Goal: Task Accomplishment & Management: Manage account settings

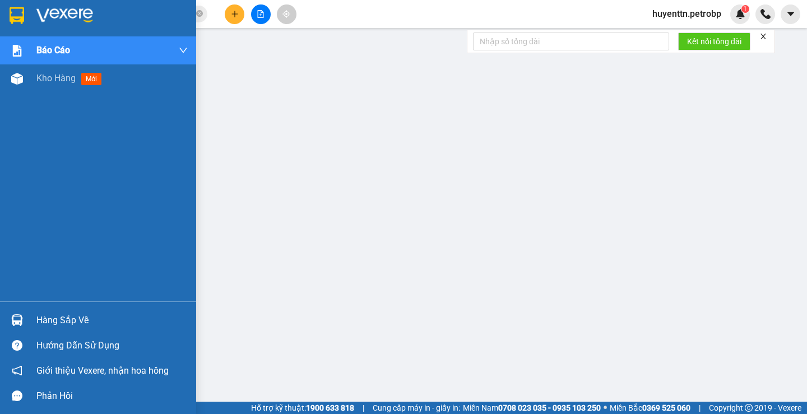
click at [21, 88] on div at bounding box center [17, 79] width 20 height 20
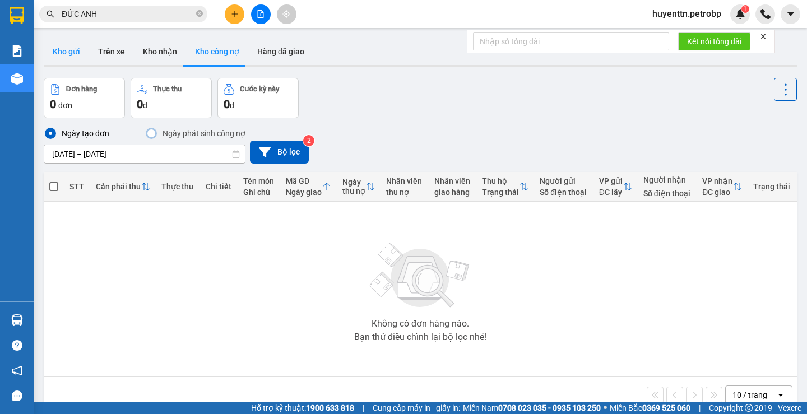
click at [78, 40] on button "Kho gửi" at bounding box center [66, 51] width 45 height 27
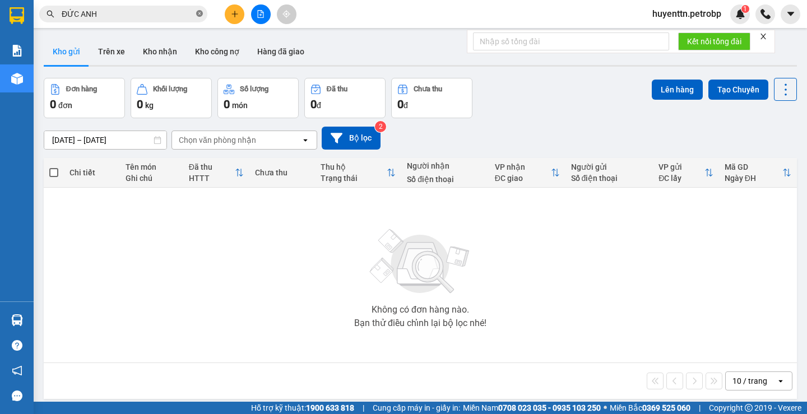
click at [201, 15] on icon "close-circle" at bounding box center [199, 13] width 7 height 7
click at [116, 60] on button "Trên xe" at bounding box center [111, 51] width 45 height 27
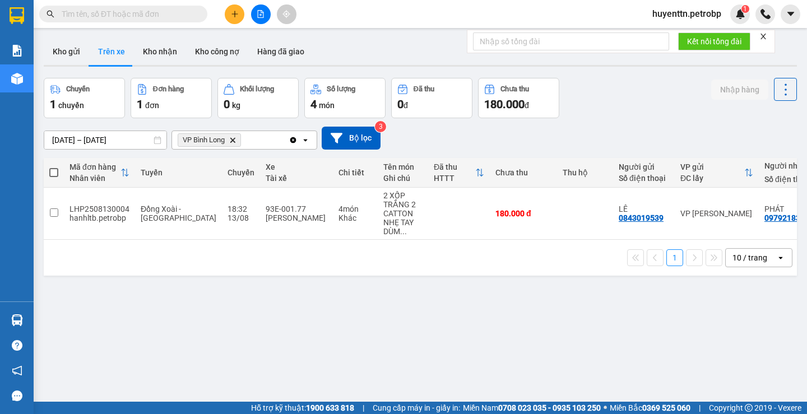
click at [100, 142] on input "[DATE] – [DATE]" at bounding box center [105, 140] width 122 height 18
click at [522, 296] on div "ver 1.8.138 Kho gửi Trên xe Kho nhận Kho công nợ Hàng đã giao Chuyến 1 chuyến Đ…" at bounding box center [420, 241] width 762 height 414
click at [166, 56] on button "Kho nhận" at bounding box center [160, 51] width 52 height 27
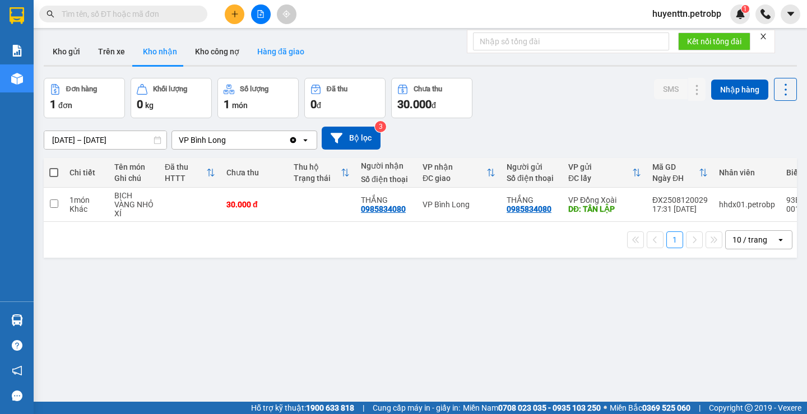
click at [283, 48] on button "Hàng đã giao" at bounding box center [280, 51] width 65 height 27
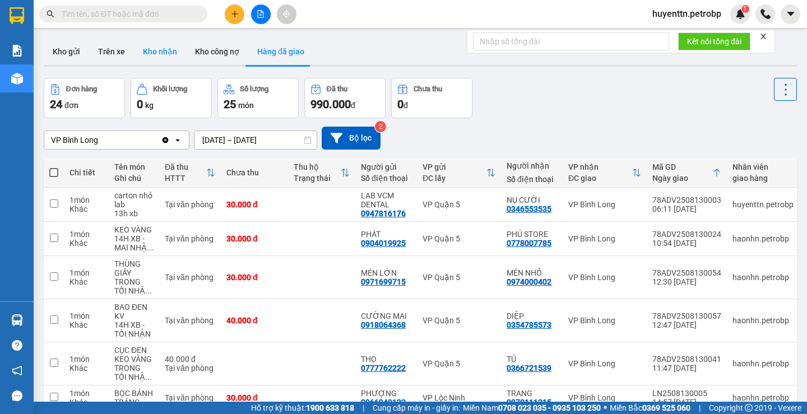
click at [143, 54] on button "Kho nhận" at bounding box center [160, 51] width 52 height 27
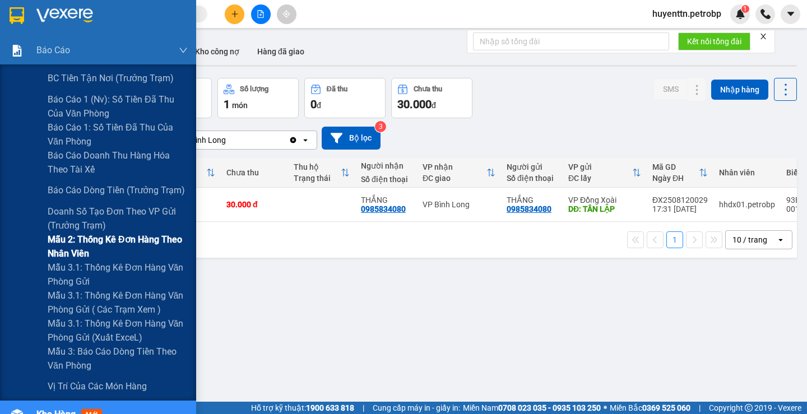
click at [112, 254] on span "Mẫu 2: Thống kê đơn hàng theo nhân viên" at bounding box center [118, 247] width 140 height 28
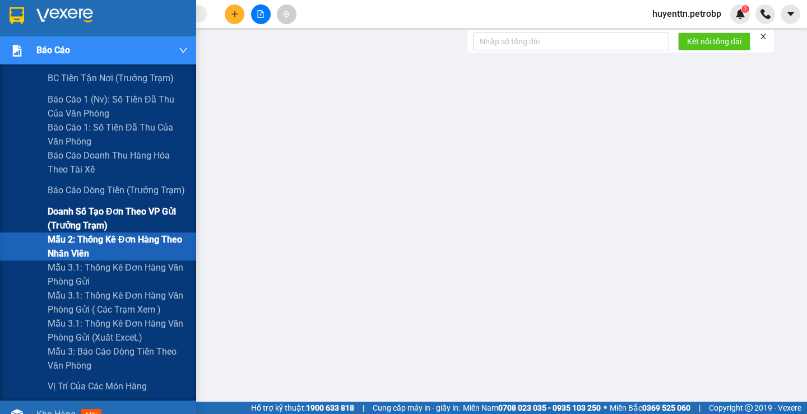
click at [131, 215] on span "Doanh số tạo đơn theo VP gửi (trưởng trạm)" at bounding box center [118, 219] width 140 height 28
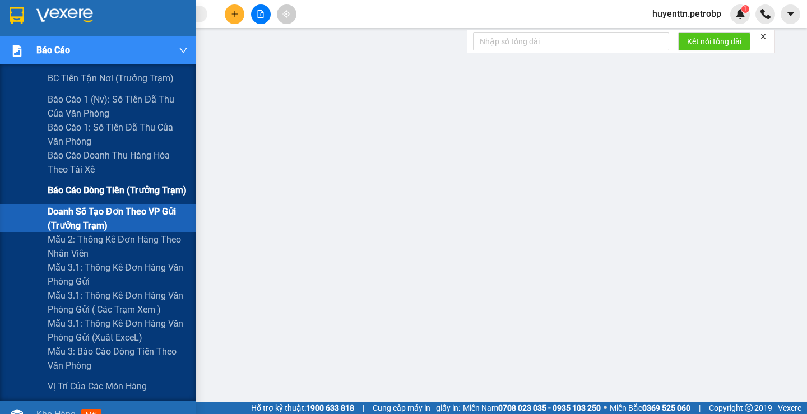
click at [133, 199] on div "Báo cáo dòng tiền (trưởng trạm)" at bounding box center [118, 191] width 140 height 28
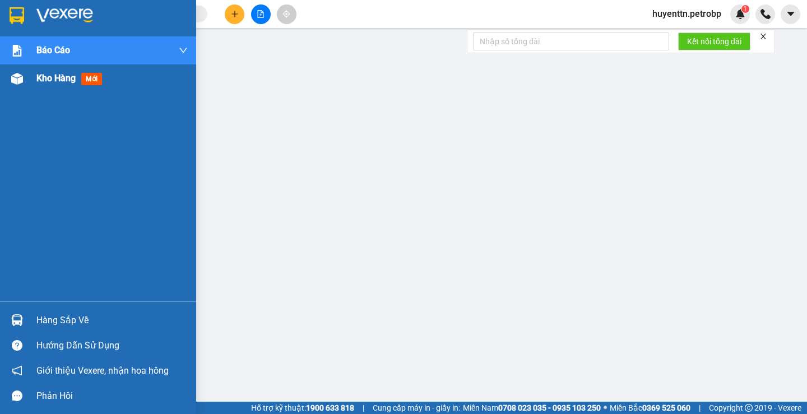
click at [21, 83] on img at bounding box center [17, 79] width 12 height 12
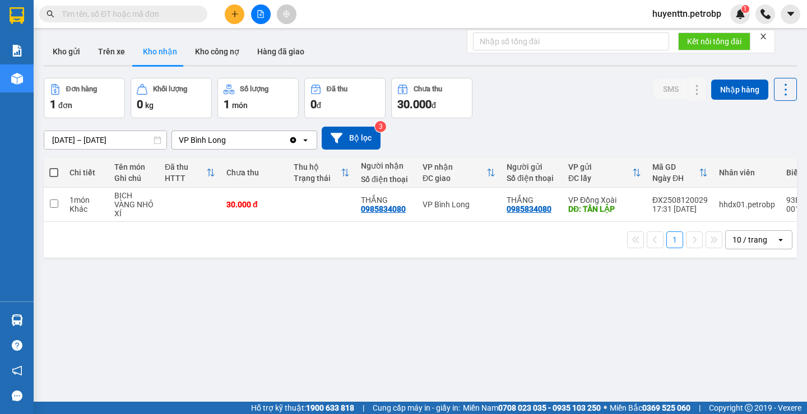
drag, startPoint x: 123, startPoint y: 47, endPoint x: 127, endPoint y: 28, distance: 19.6
click at [123, 47] on button "Trên xe" at bounding box center [111, 51] width 45 height 27
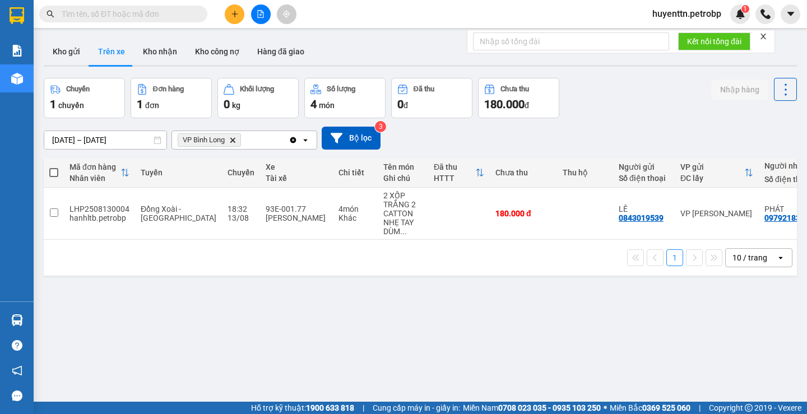
click at [91, 49] on button "Trên xe" at bounding box center [111, 51] width 45 height 27
click at [75, 53] on button "Kho gửi" at bounding box center [66, 51] width 45 height 27
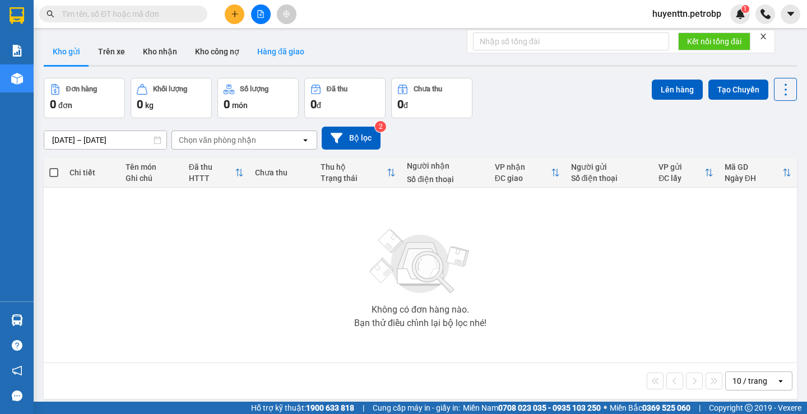
click at [281, 54] on button "Hàng đã giao" at bounding box center [280, 51] width 65 height 27
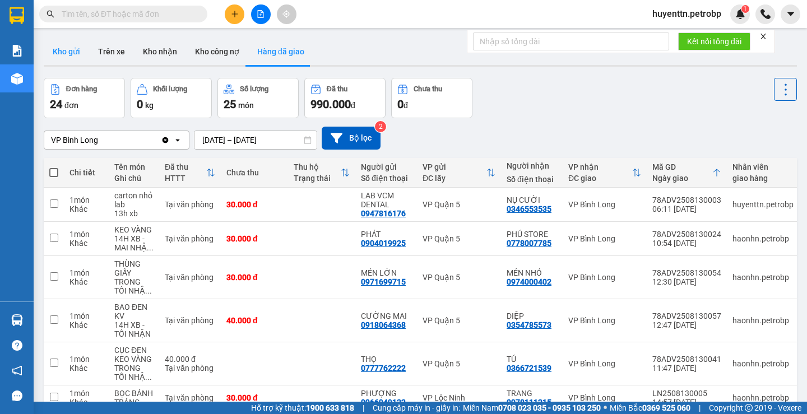
click at [73, 48] on button "Kho gửi" at bounding box center [66, 51] width 45 height 27
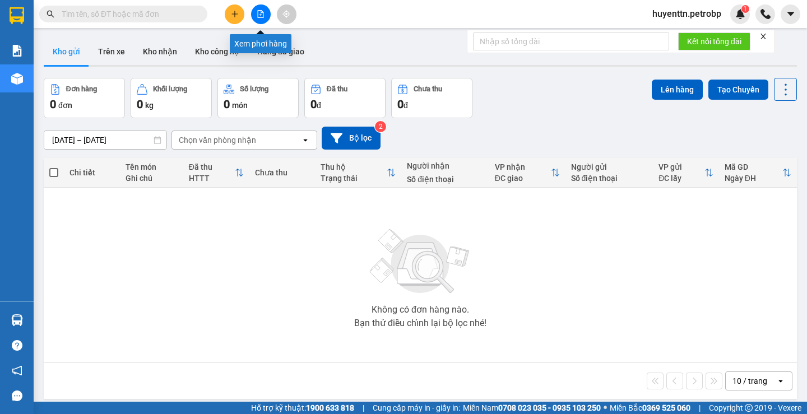
click at [263, 7] on button at bounding box center [261, 14] width 20 height 20
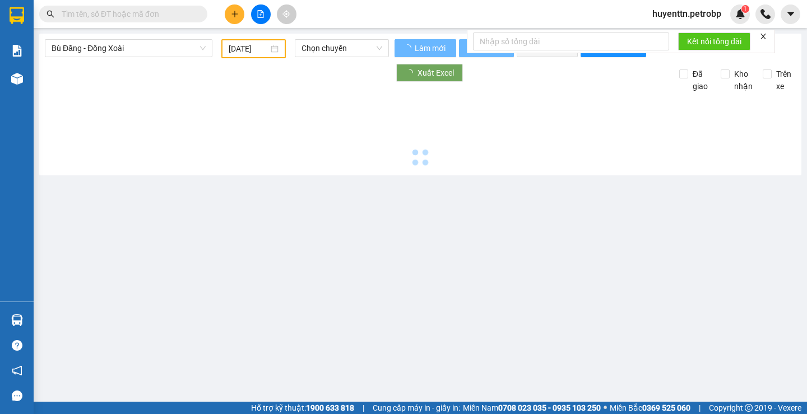
type input "14/08/2025"
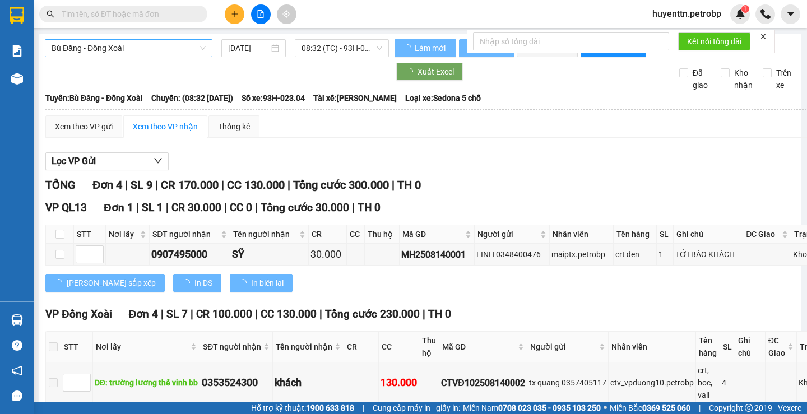
click at [123, 53] on span "Bù Đăng - Đồng Xoài" at bounding box center [129, 48] width 154 height 17
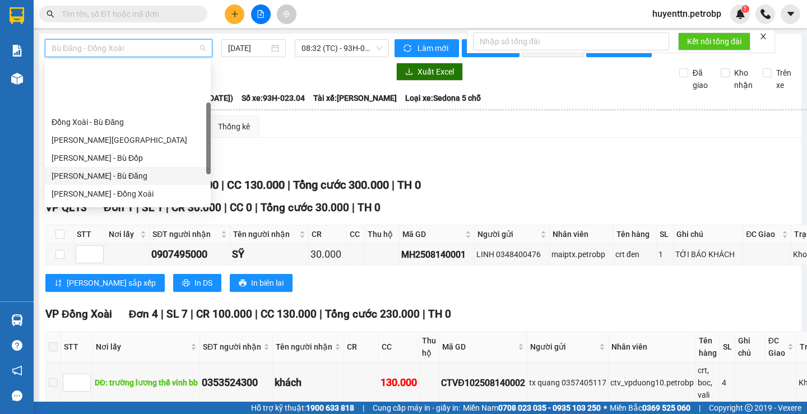
scroll to position [112, 0]
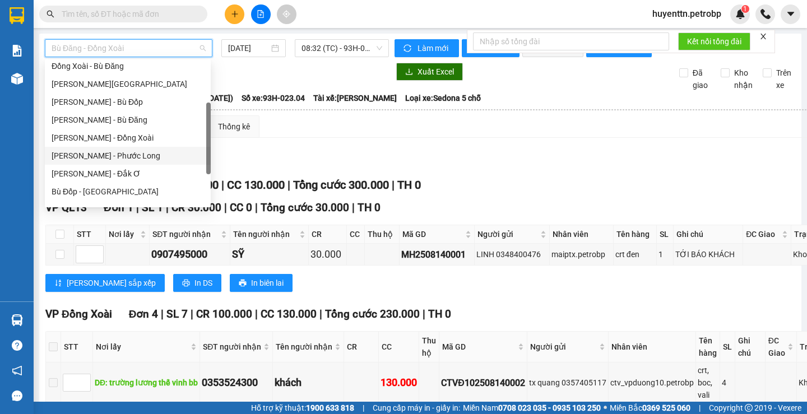
click at [143, 156] on div "[PERSON_NAME] - Phước Long" at bounding box center [128, 156] width 152 height 12
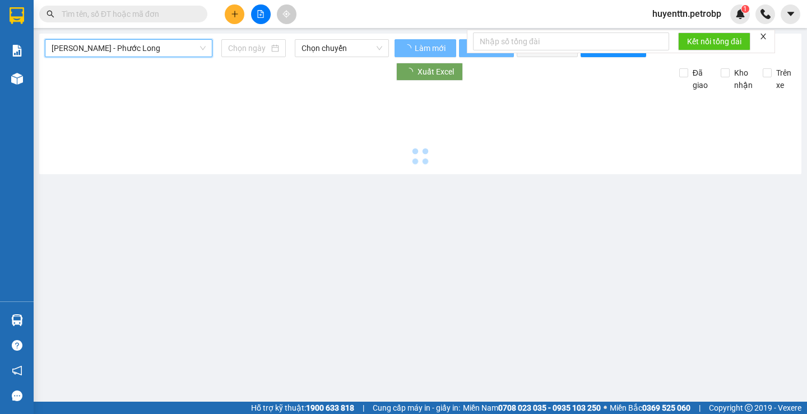
type input "14/08/2025"
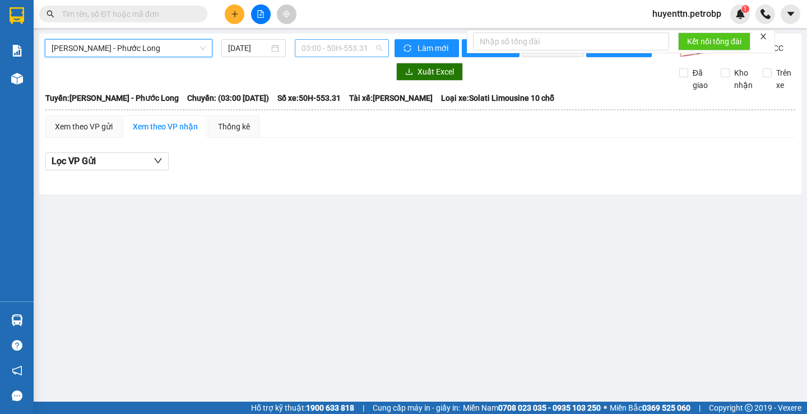
click at [314, 53] on span "03:00 - 50H-553.31" at bounding box center [341, 48] width 81 height 17
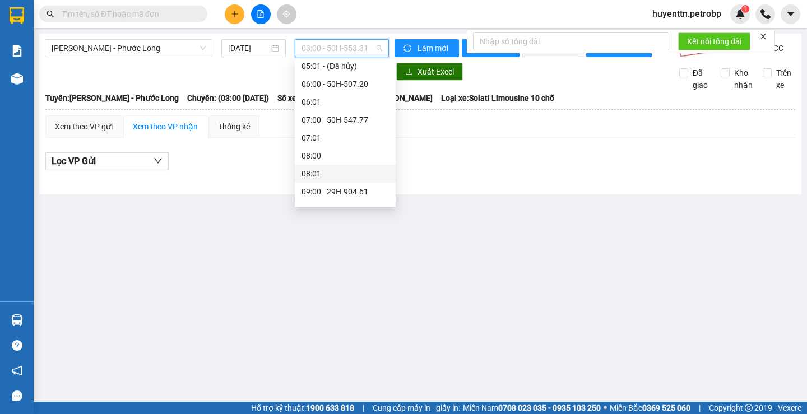
scroll to position [168, 0]
click at [372, 169] on div "09:02 (TC) - 50H-074.37" at bounding box center [344, 171] width 87 height 12
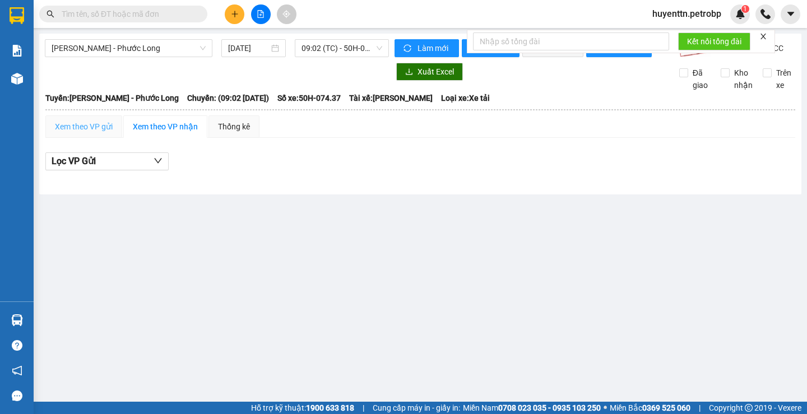
click at [101, 138] on div "Xem theo VP gửi" at bounding box center [83, 126] width 77 height 22
click at [346, 53] on span "09:02 (TC) - 50H-074.37" at bounding box center [341, 48] width 81 height 17
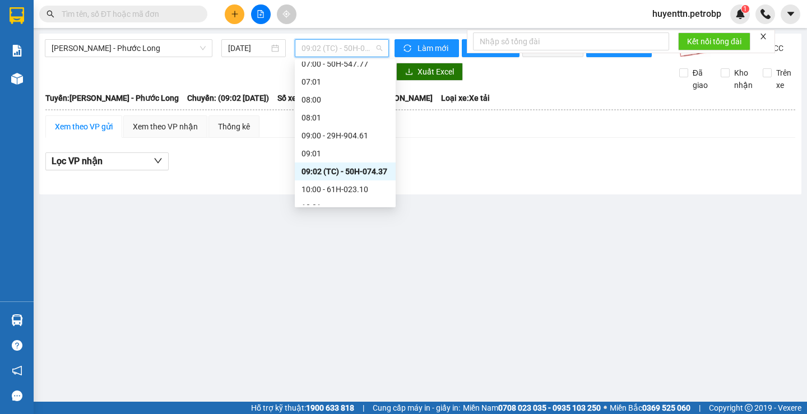
click at [351, 171] on div "09:02 (TC) - 50H-074.37" at bounding box center [344, 171] width 87 height 12
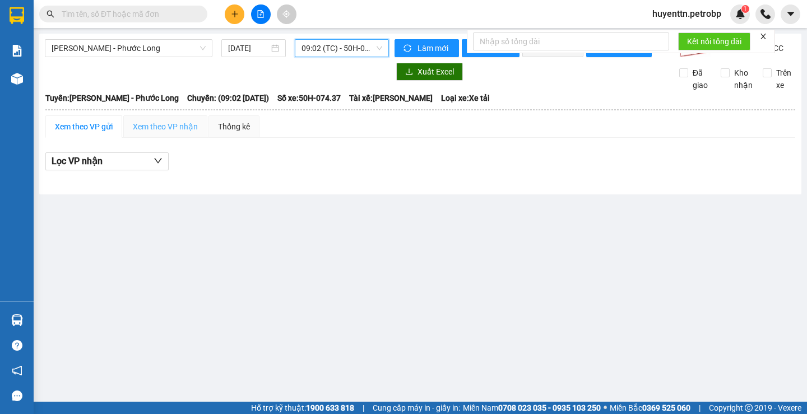
click at [126, 134] on div "Xem theo VP nhận" at bounding box center [165, 126] width 84 height 22
click at [329, 57] on div "Hồ Chí Minh - Phước Long 14/08/2025 09:02 (TC) - 50H-074.37" at bounding box center [217, 48] width 344 height 18
click at [330, 52] on span "09:02 (TC) - 50H-074.37" at bounding box center [341, 48] width 81 height 17
click at [382, 51] on span "09:02 (TC) - 50H-074.37" at bounding box center [341, 48] width 81 height 17
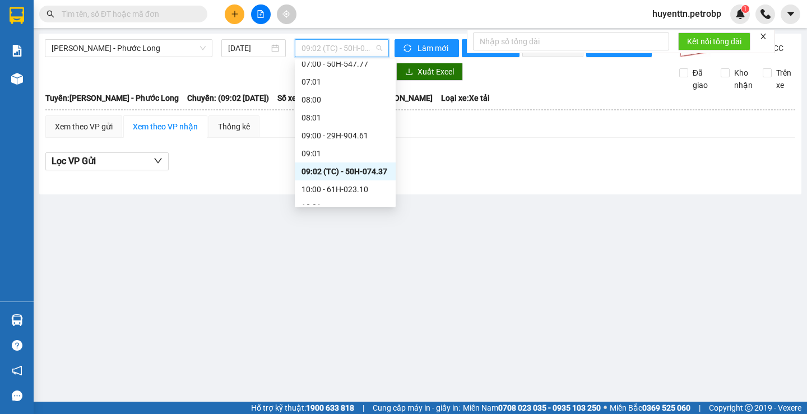
scroll to position [392, 0]
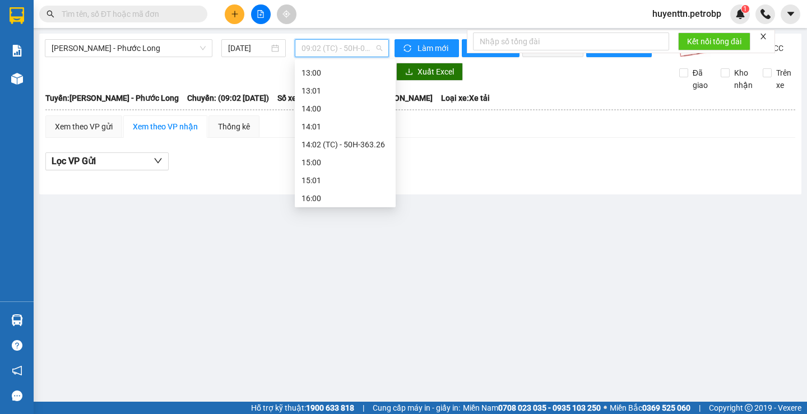
click at [358, 145] on div "14:02 (TC) - 50H-363.26" at bounding box center [344, 144] width 87 height 12
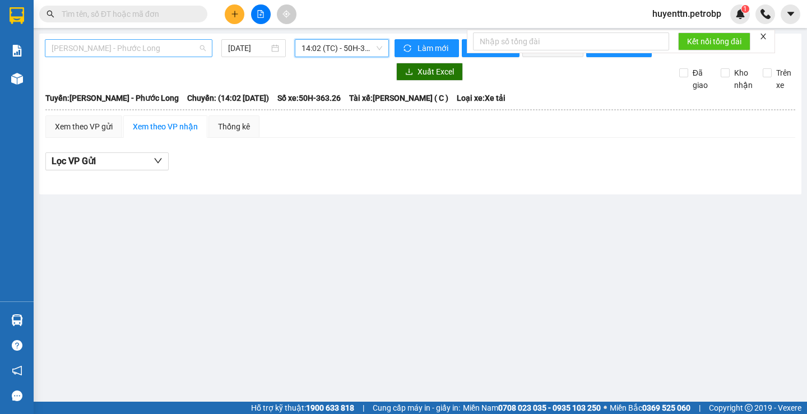
click at [148, 49] on span "[PERSON_NAME] - Phước Long" at bounding box center [129, 48] width 154 height 17
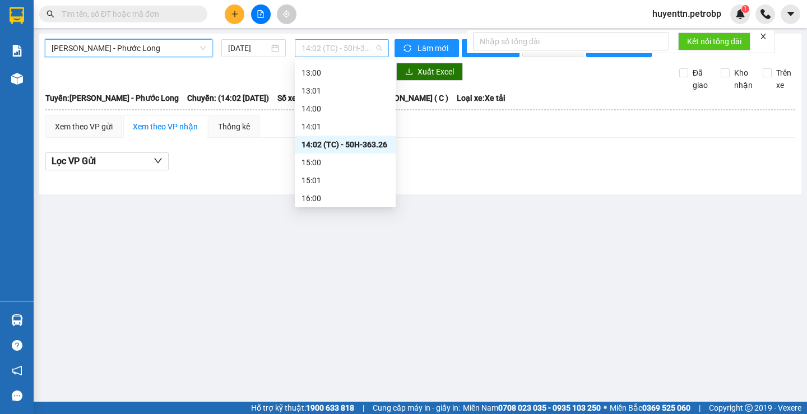
click at [312, 44] on span "14:02 (TC) - 50H-363.26" at bounding box center [341, 48] width 81 height 17
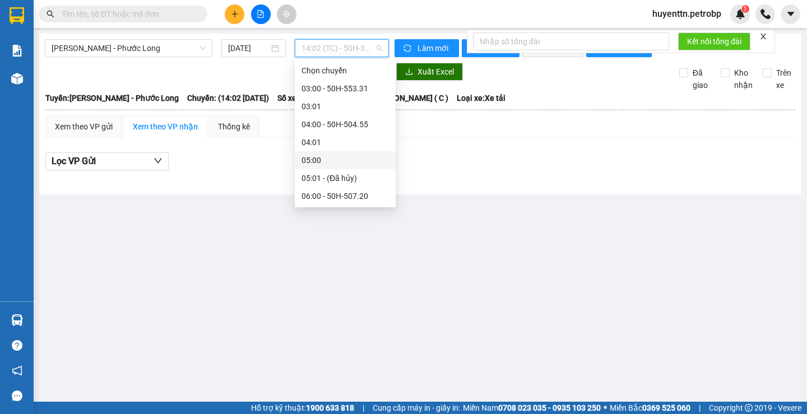
scroll to position [224, 0]
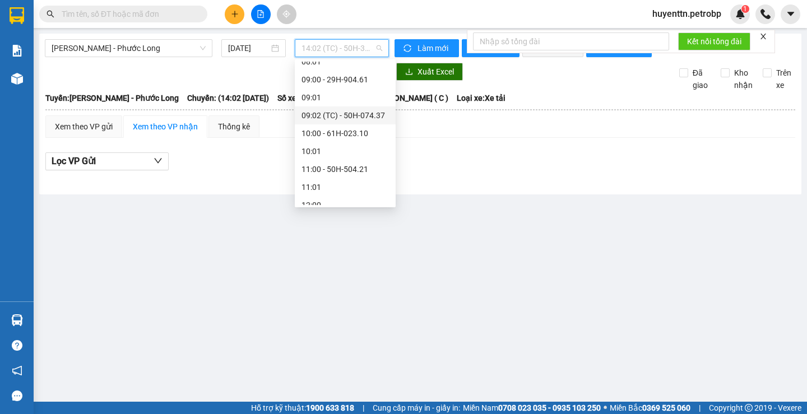
click at [357, 115] on div "09:02 (TC) - 50H-074.37" at bounding box center [344, 115] width 87 height 12
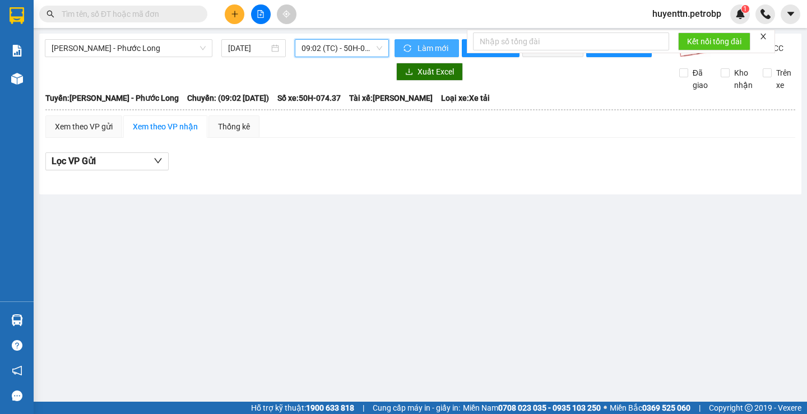
click at [428, 41] on button "Làm mới" at bounding box center [426, 48] width 64 height 18
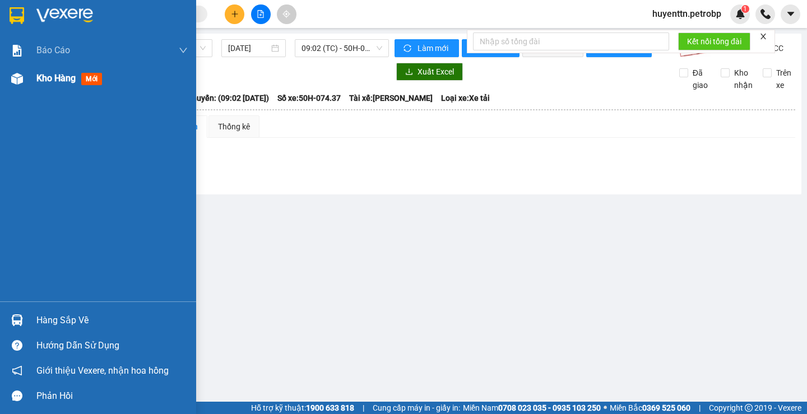
click at [13, 85] on div at bounding box center [17, 79] width 20 height 20
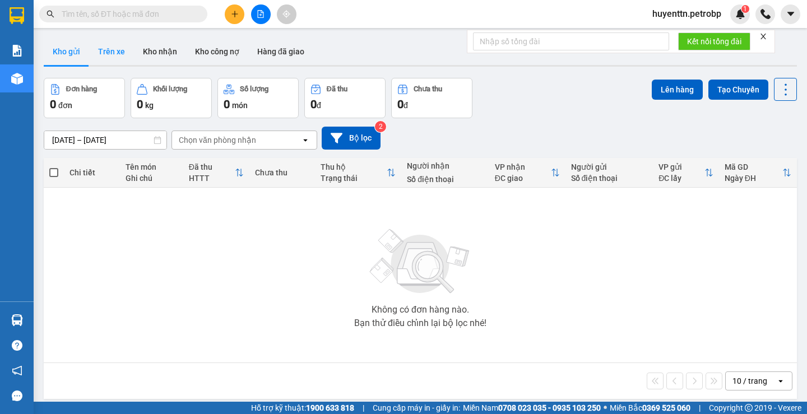
click at [123, 51] on button "Trên xe" at bounding box center [111, 51] width 45 height 27
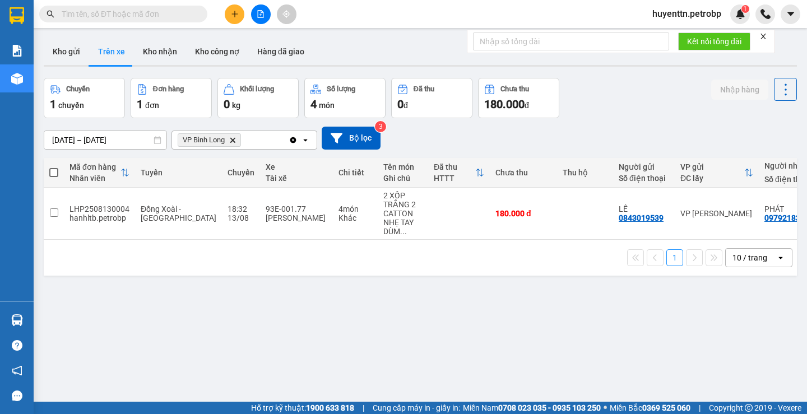
click at [261, 20] on button at bounding box center [261, 14] width 20 height 20
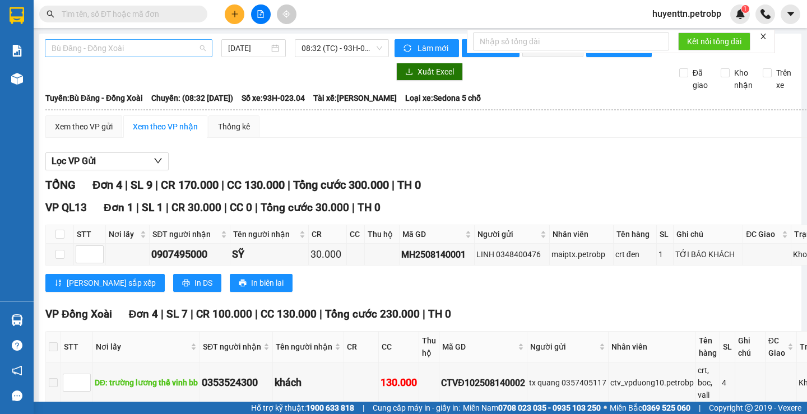
click at [107, 52] on span "Bù Đăng - Đồng Xoài" at bounding box center [129, 48] width 154 height 17
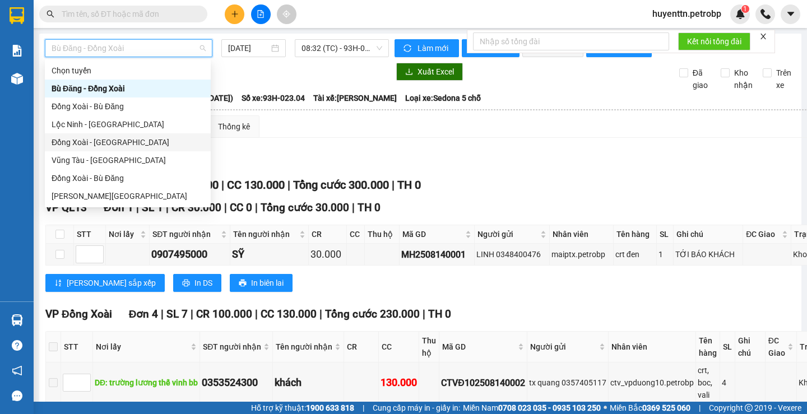
click at [293, 138] on div "Xem theo VP gửi Xem theo VP nhận Thống kê" at bounding box center [446, 126] width 803 height 22
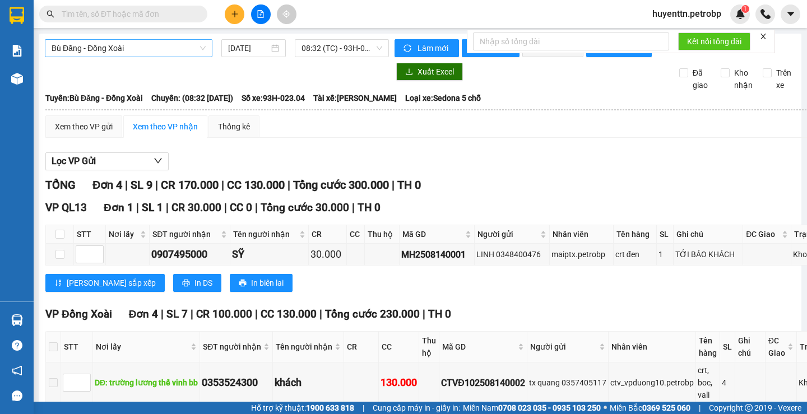
click at [147, 50] on span "Bù Đăng - Đồng Xoài" at bounding box center [129, 48] width 154 height 17
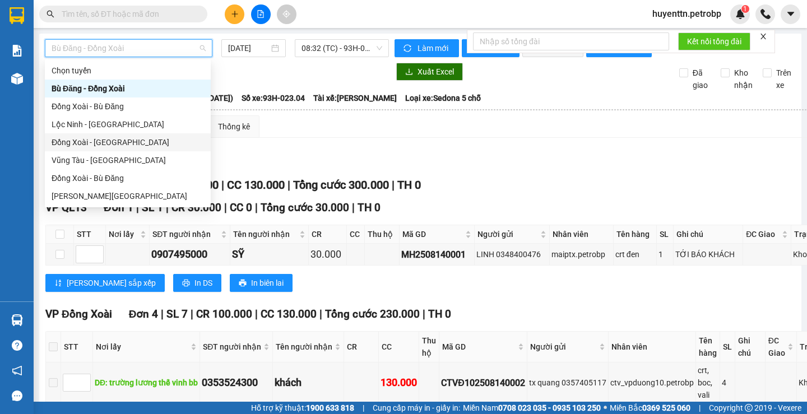
click at [138, 133] on div "Đồng Xoài - Lộc Ninh" at bounding box center [128, 142] width 166 height 18
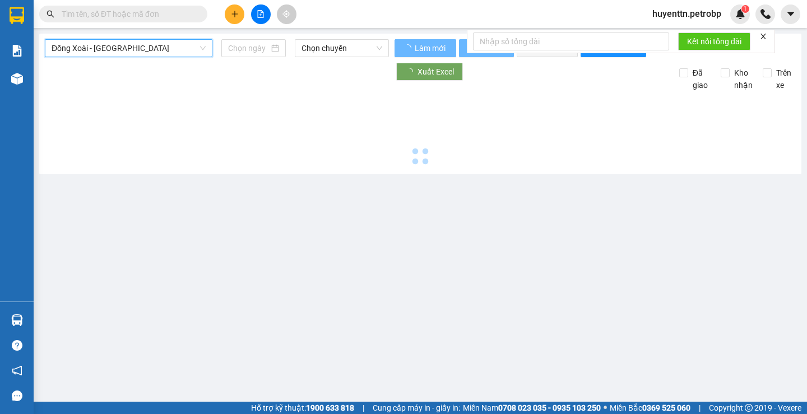
type input "14/08/2025"
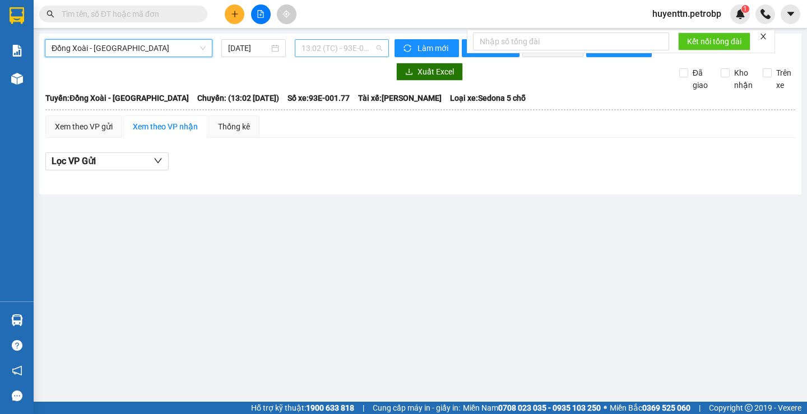
click at [319, 52] on span "13:02 (TC) - 93E-001.77" at bounding box center [341, 48] width 81 height 17
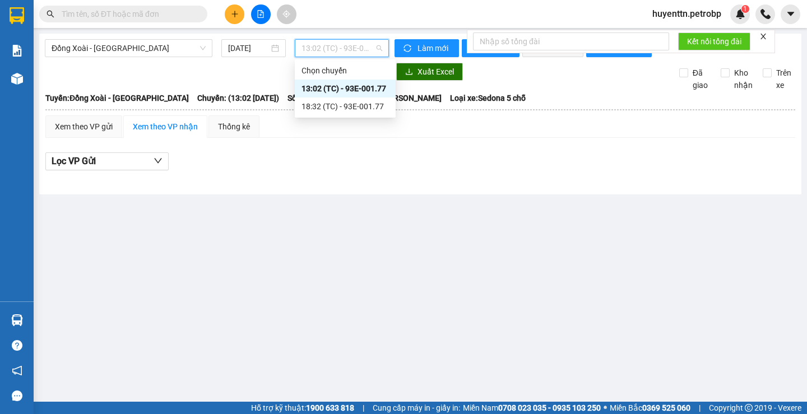
click at [332, 99] on div "18:32 (TC) - 93E-001.77" at bounding box center [345, 107] width 101 height 18
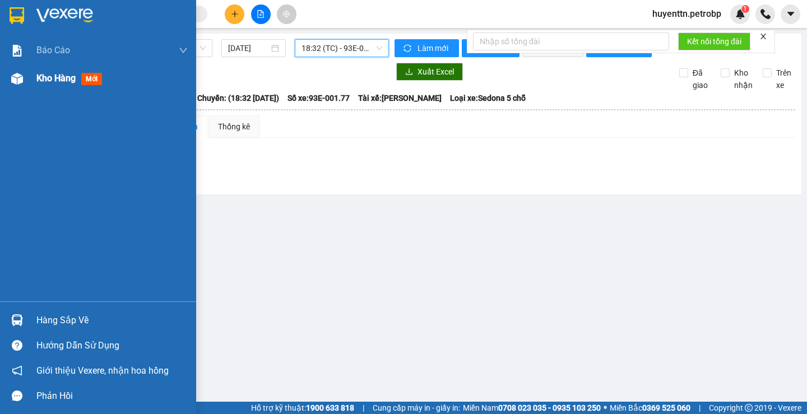
click at [31, 78] on div "Kho hàng mới" at bounding box center [98, 78] width 196 height 28
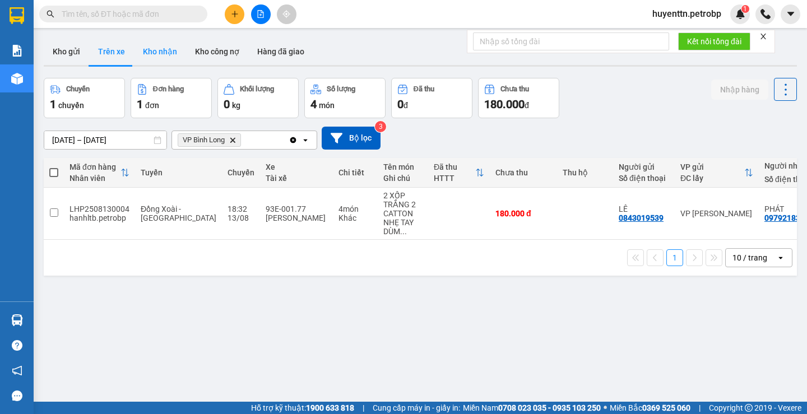
click at [147, 48] on button "Kho nhận" at bounding box center [160, 51] width 52 height 27
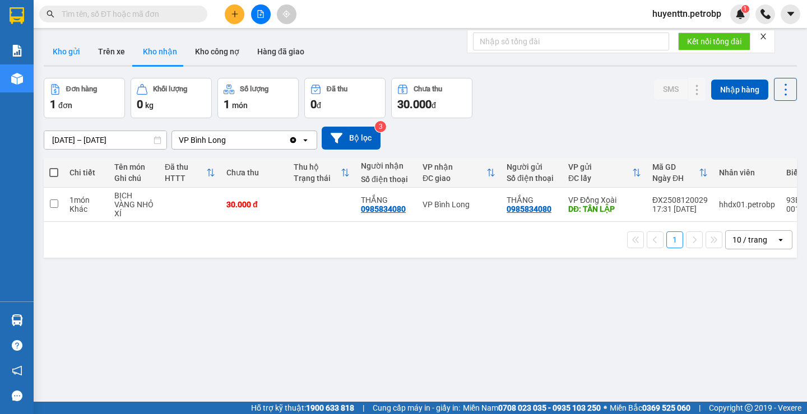
click at [66, 50] on button "Kho gửi" at bounding box center [66, 51] width 45 height 27
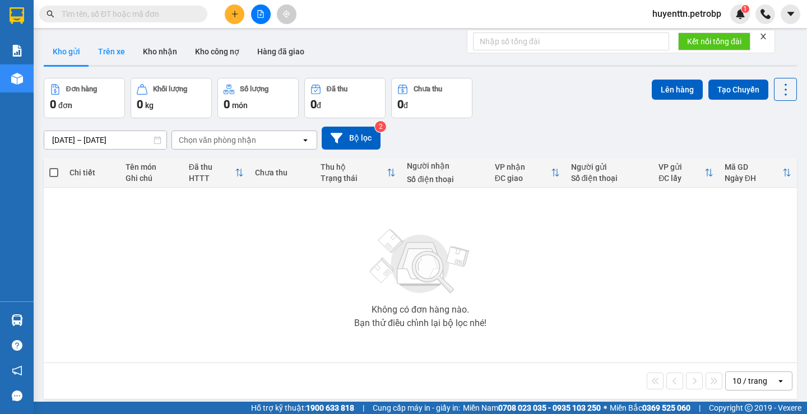
click at [103, 49] on button "Trên xe" at bounding box center [111, 51] width 45 height 27
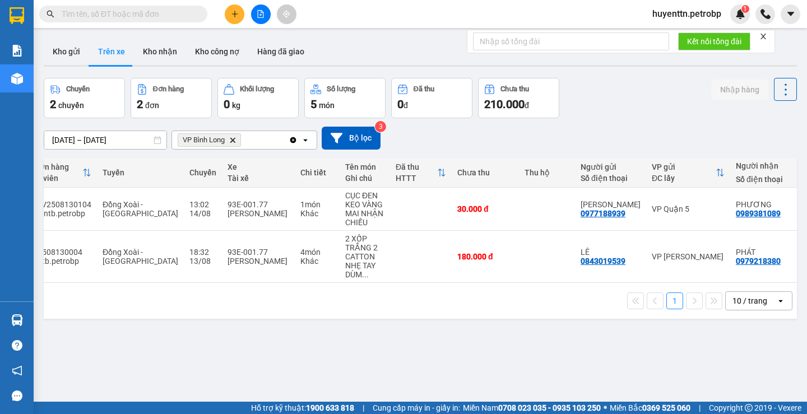
scroll to position [0, 132]
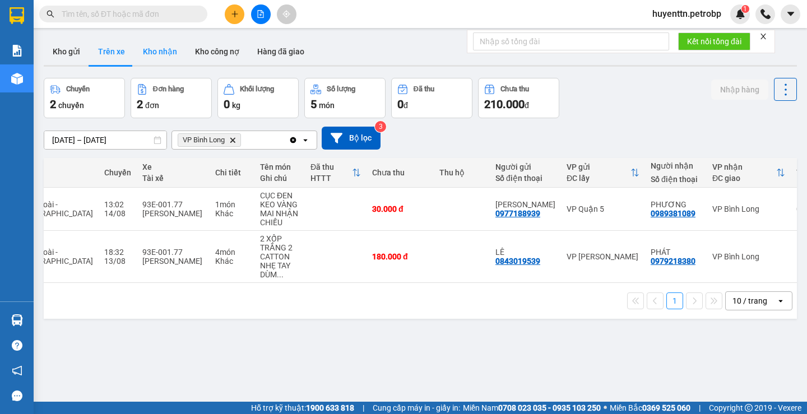
click at [151, 58] on button "Kho nhận" at bounding box center [160, 51] width 52 height 27
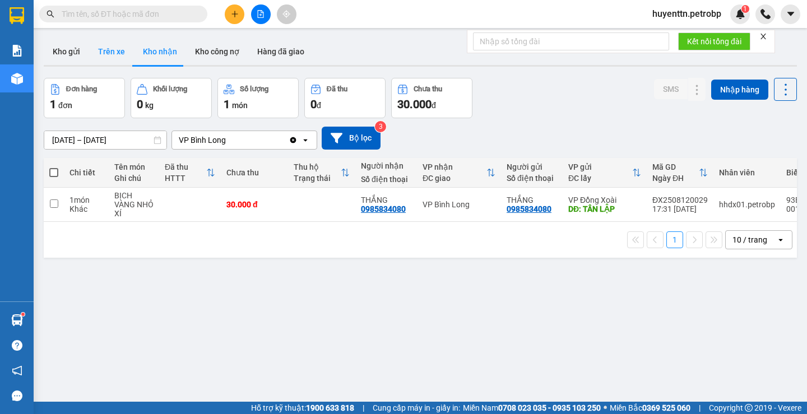
click at [119, 47] on button "Trên xe" at bounding box center [111, 51] width 45 height 27
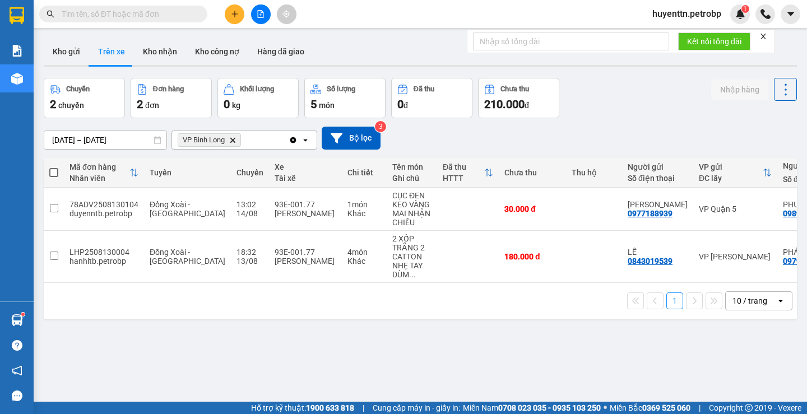
click at [96, 16] on input "text" at bounding box center [128, 14] width 132 height 12
click at [162, 15] on input "text" at bounding box center [128, 14] width 132 height 12
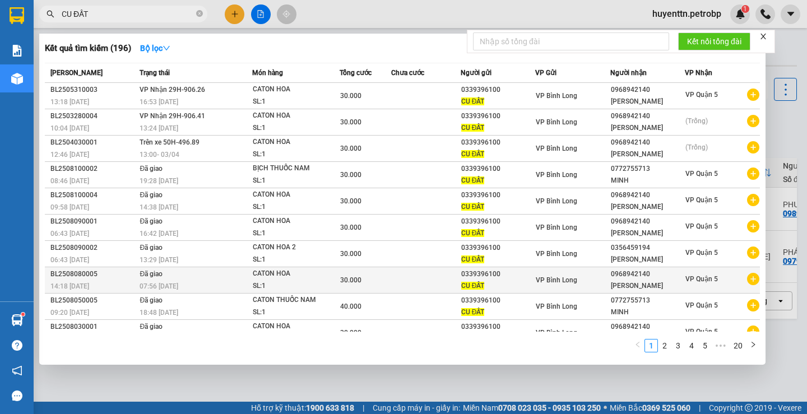
scroll to position [15, 0]
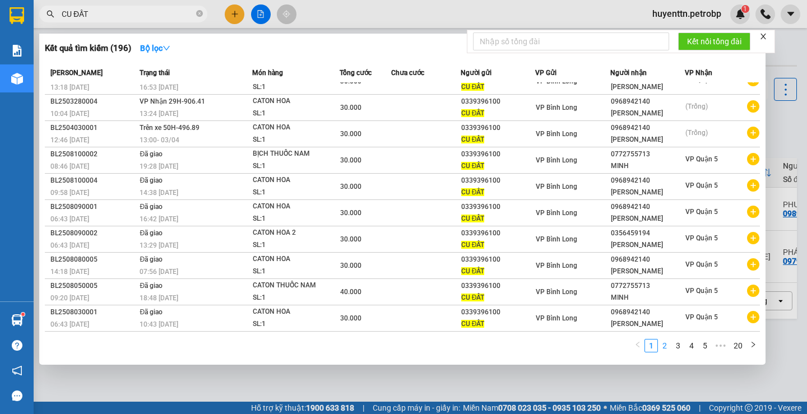
type input "CU ĐẤT"
click at [662, 345] on link "2" at bounding box center [664, 346] width 12 height 12
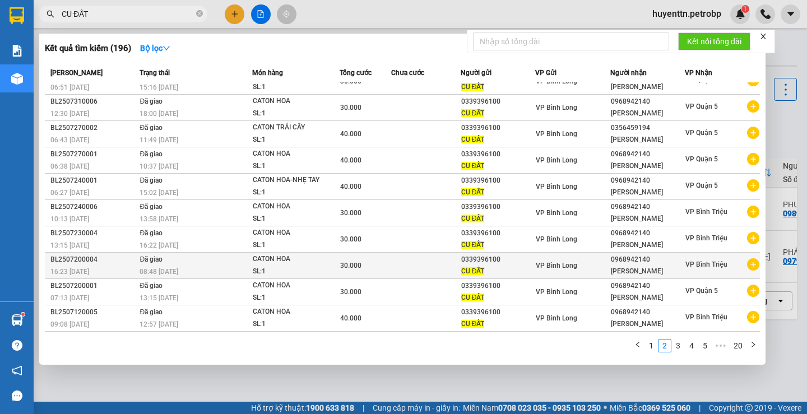
click at [750, 268] on icon "plus-circle" at bounding box center [753, 264] width 12 height 12
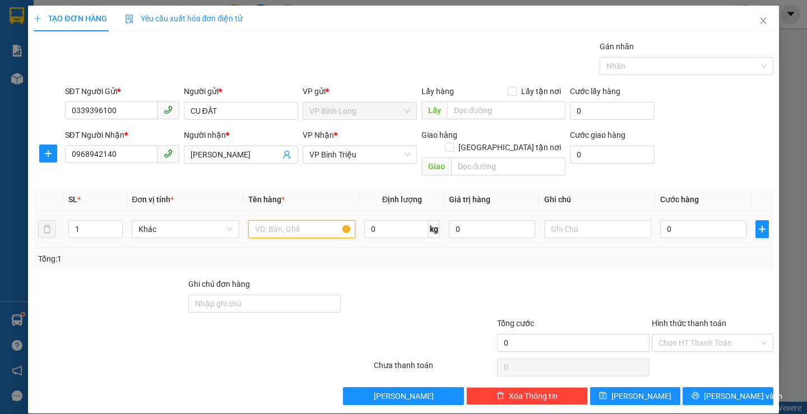
click at [324, 220] on input "text" at bounding box center [301, 229] width 107 height 18
type input "CATON HOA"
click at [680, 220] on input "0" at bounding box center [703, 229] width 86 height 18
type input "3"
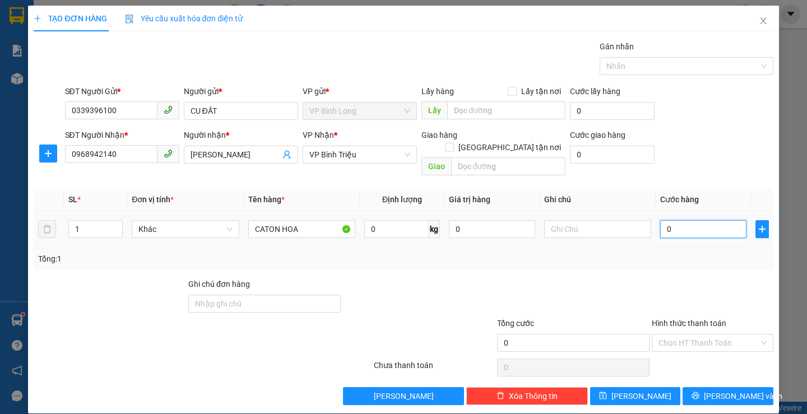
type input "3"
type input "30"
type input "300"
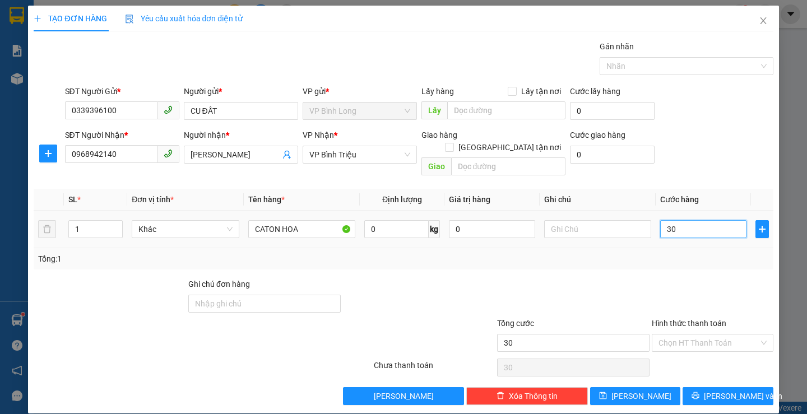
type input "300"
type input "3.000"
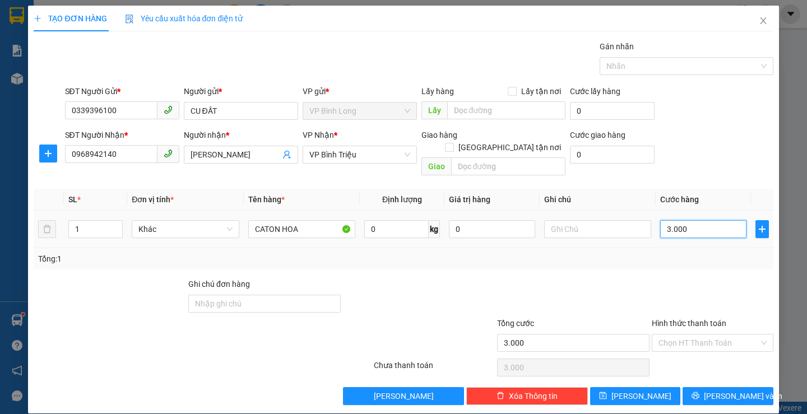
type input "30.000"
click at [685, 335] on input "Hình thức thanh toán" at bounding box center [708, 343] width 100 height 17
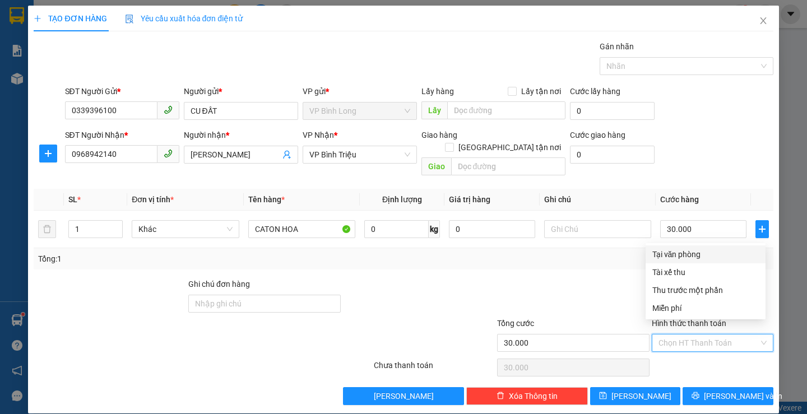
click at [688, 255] on div "Tại văn phòng" at bounding box center [705, 254] width 106 height 12
type input "0"
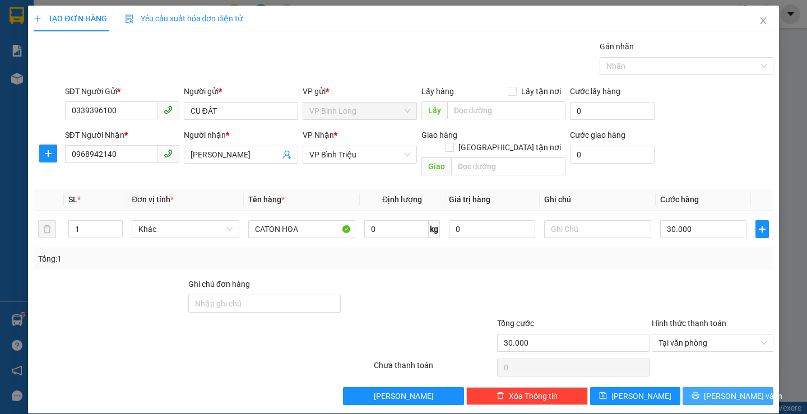
click at [721, 390] on span "Lưu và In" at bounding box center [743, 396] width 78 height 12
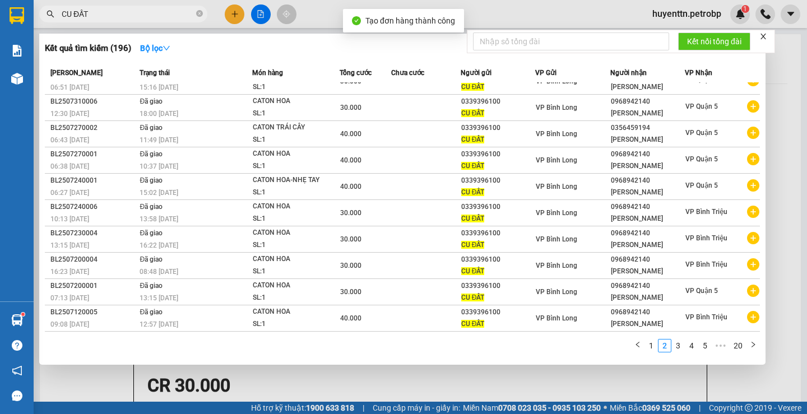
click at [545, 3] on div at bounding box center [403, 207] width 807 height 414
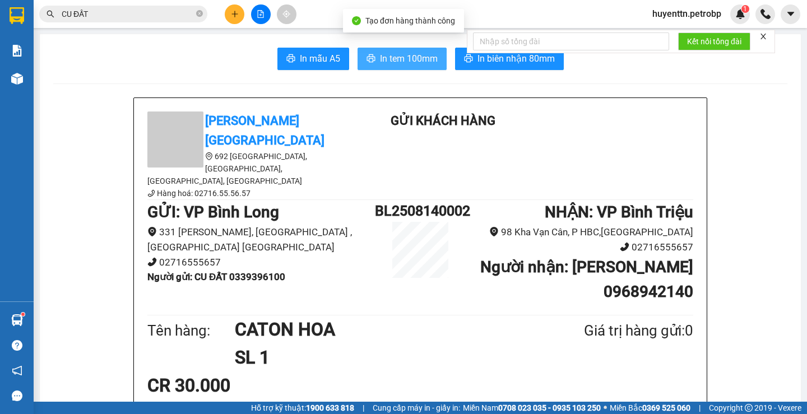
click at [425, 58] on span "In tem 100mm" at bounding box center [409, 59] width 58 height 14
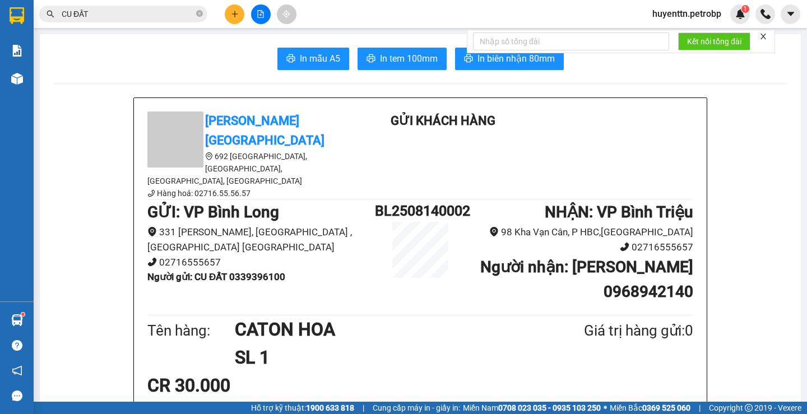
click at [146, 20] on input "CU ĐẤT" at bounding box center [128, 14] width 132 height 12
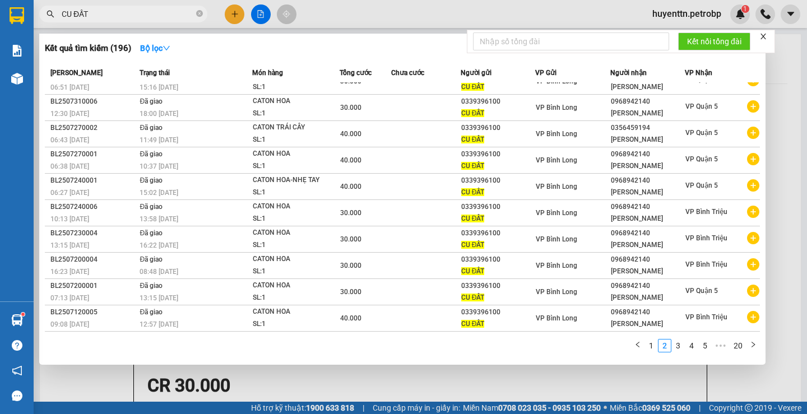
click at [146, 8] on input "CU ĐẤT" at bounding box center [128, 14] width 132 height 12
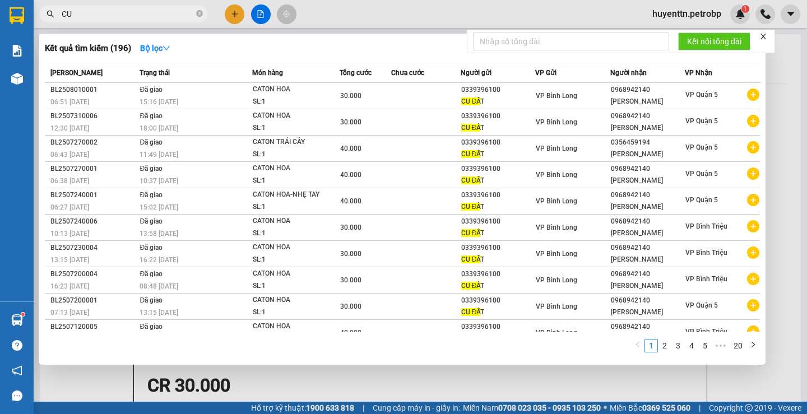
type input "C"
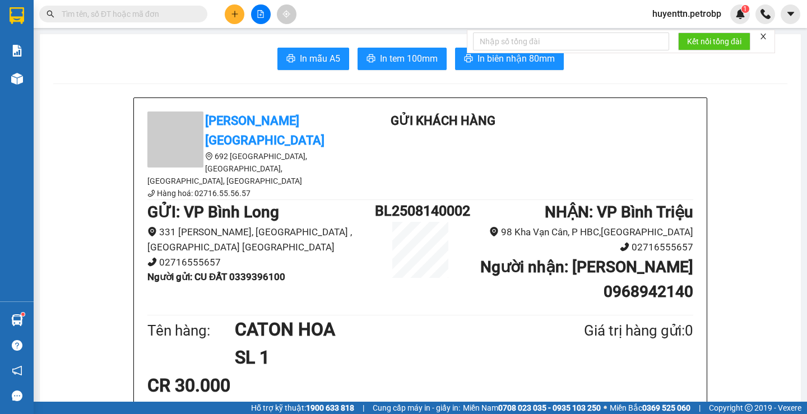
paste input "78ADV2508140024"
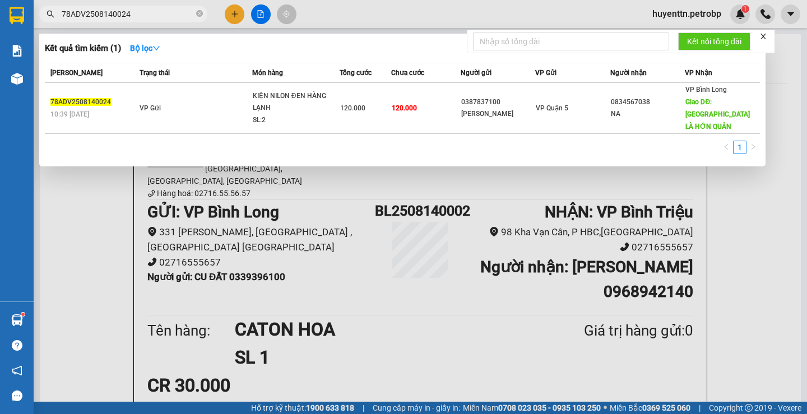
type input "78ADV2508140024"
click at [767, 249] on div at bounding box center [403, 207] width 807 height 414
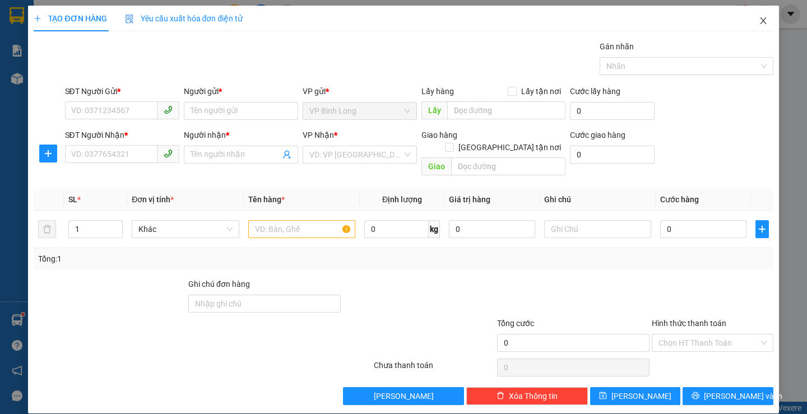
click at [759, 20] on icon "close" at bounding box center [763, 20] width 9 height 9
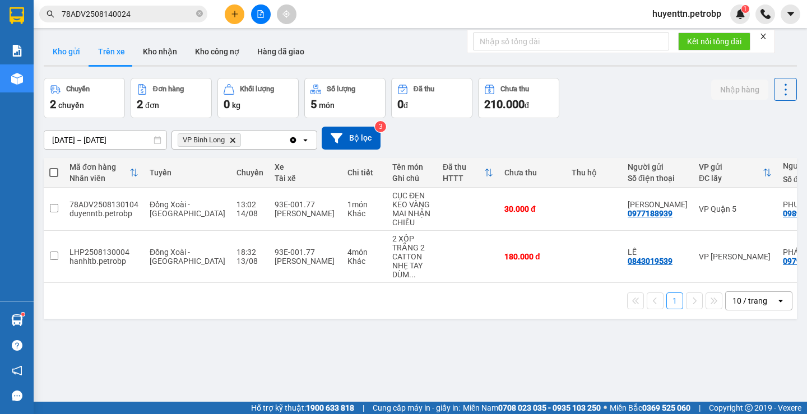
click at [63, 53] on button "Kho gửi" at bounding box center [66, 51] width 45 height 27
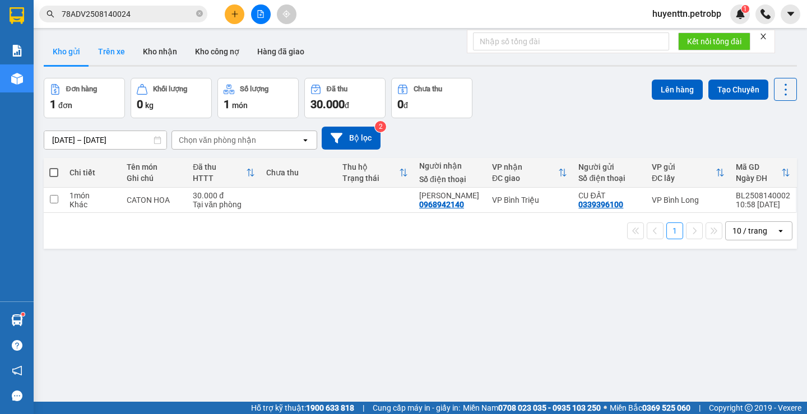
click at [98, 59] on button "Trên xe" at bounding box center [111, 51] width 45 height 27
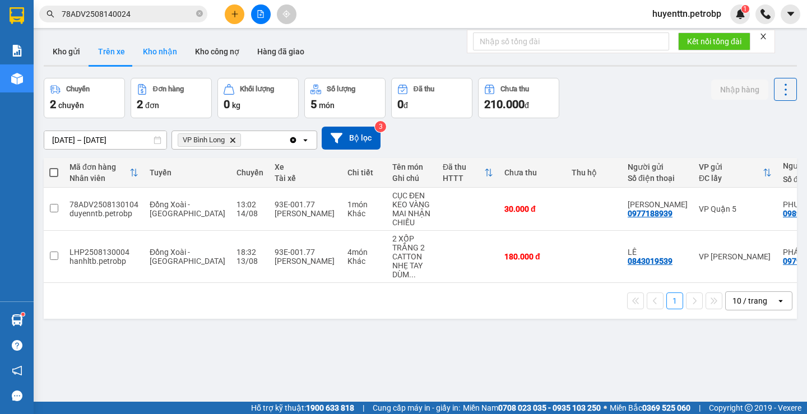
click at [149, 49] on button "Kho nhận" at bounding box center [160, 51] width 52 height 27
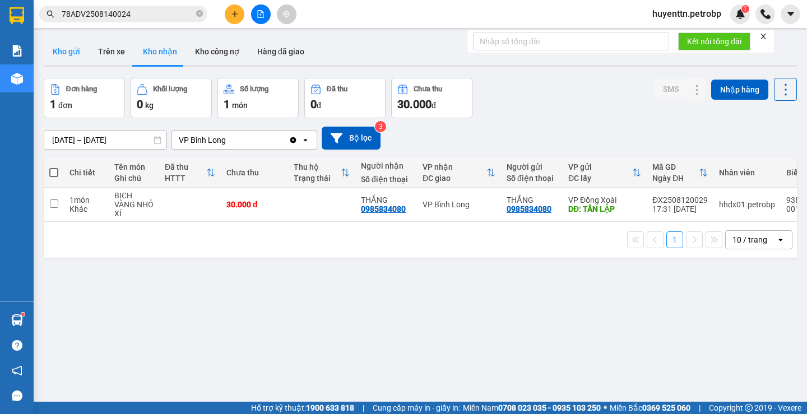
click at [68, 57] on button "Kho gửi" at bounding box center [66, 51] width 45 height 27
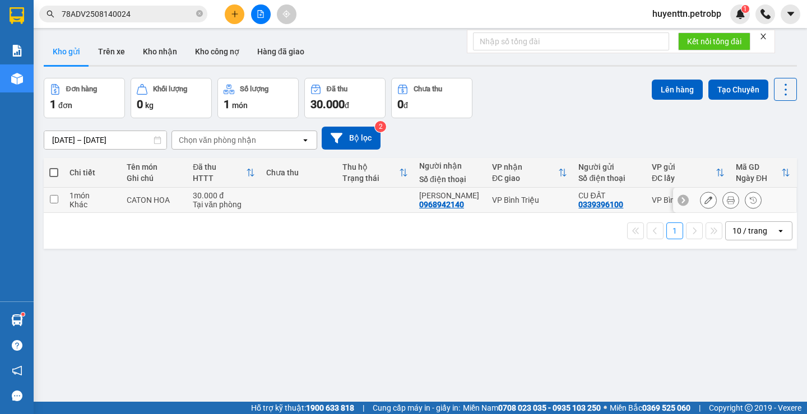
click at [53, 203] on input "checkbox" at bounding box center [54, 199] width 8 height 8
checkbox input "true"
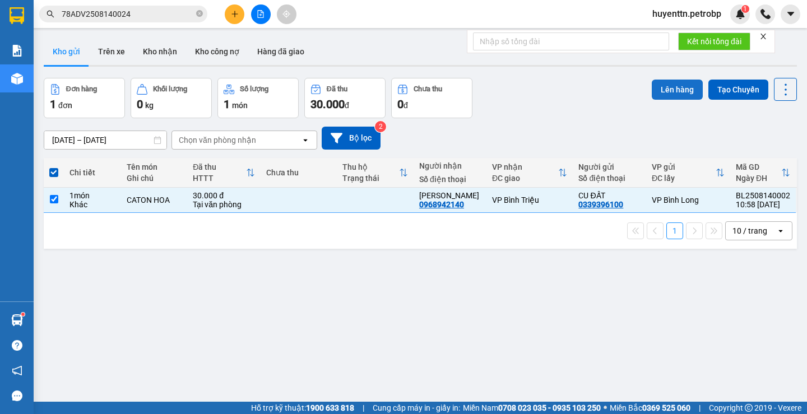
click at [669, 93] on button "Lên hàng" at bounding box center [677, 90] width 51 height 20
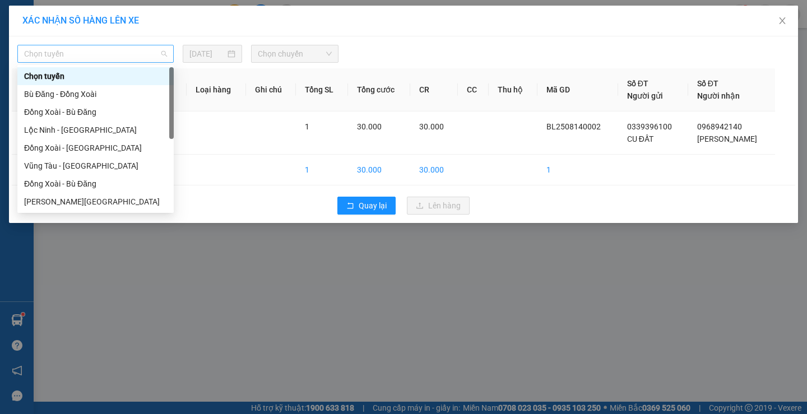
click at [106, 55] on span "Chọn tuyến" at bounding box center [95, 53] width 143 height 17
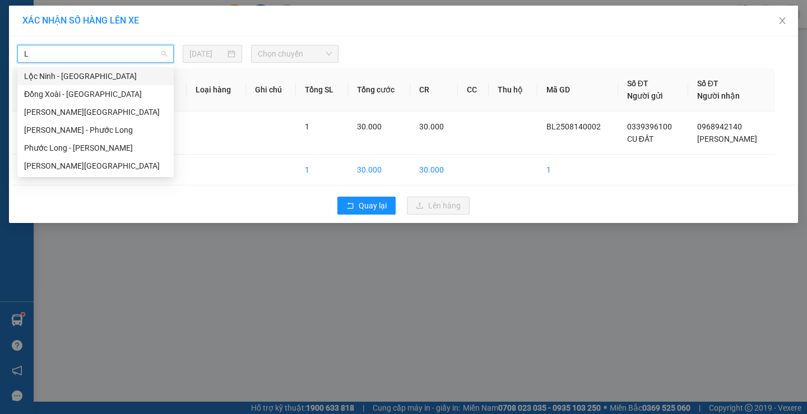
type input "LO"
click at [94, 163] on div "[PERSON_NAME][GEOGRAPHIC_DATA]" at bounding box center [95, 166] width 143 height 12
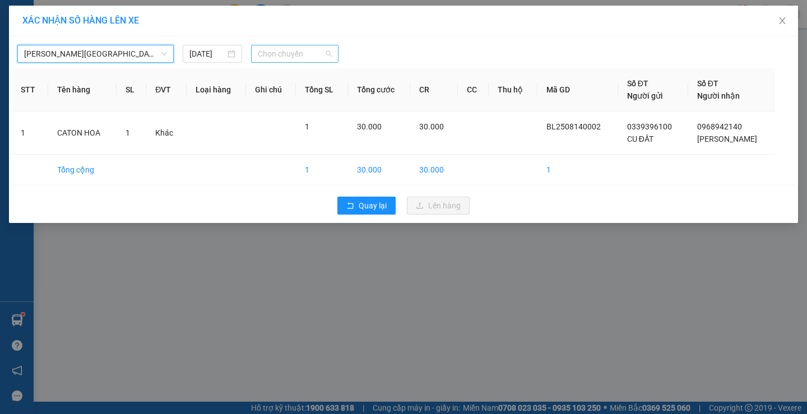
click at [282, 54] on span "Chọn chuyến" at bounding box center [295, 53] width 74 height 17
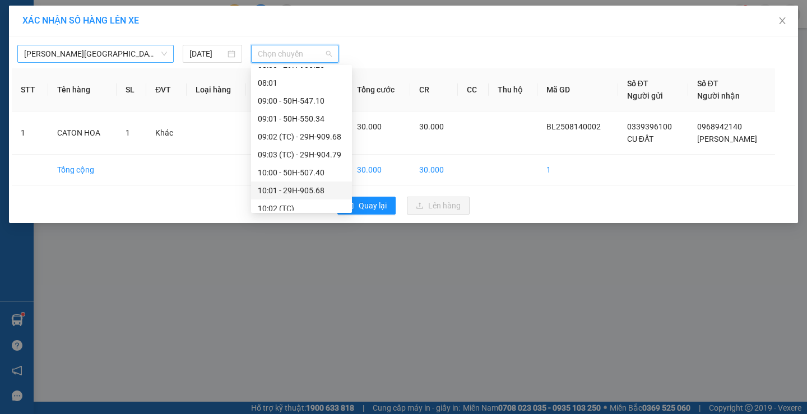
scroll to position [336, 0]
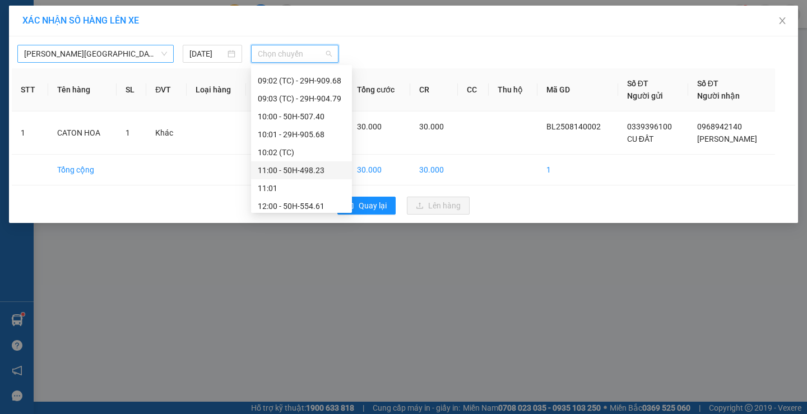
click at [307, 174] on div "11:00 - 50H-498.23" at bounding box center [301, 170] width 87 height 12
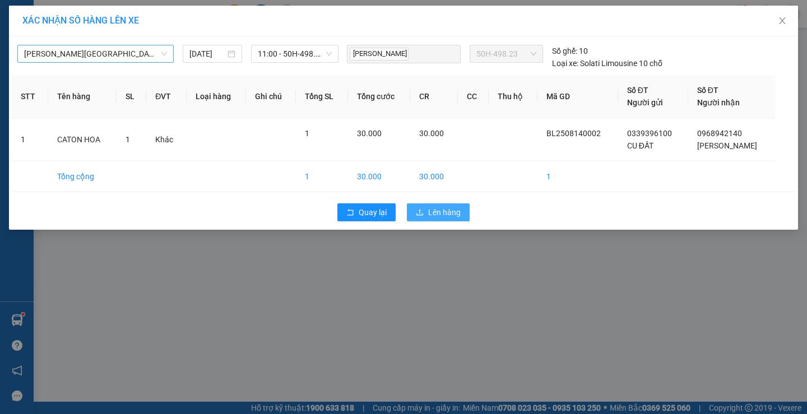
click at [431, 217] on span "Lên hàng" at bounding box center [444, 212] width 33 height 12
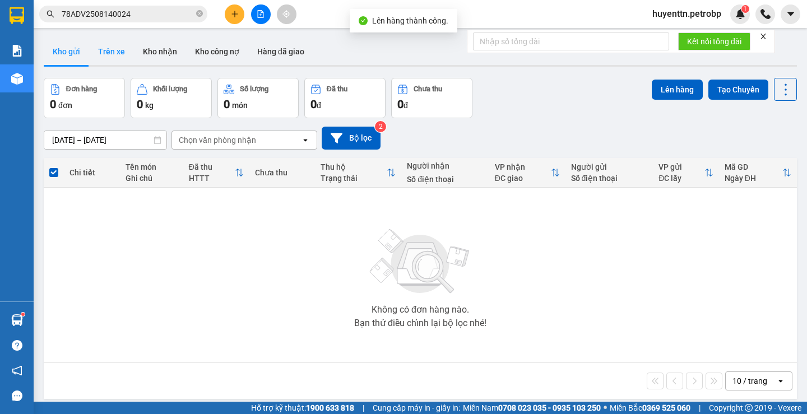
click at [110, 43] on button "Trên xe" at bounding box center [111, 51] width 45 height 27
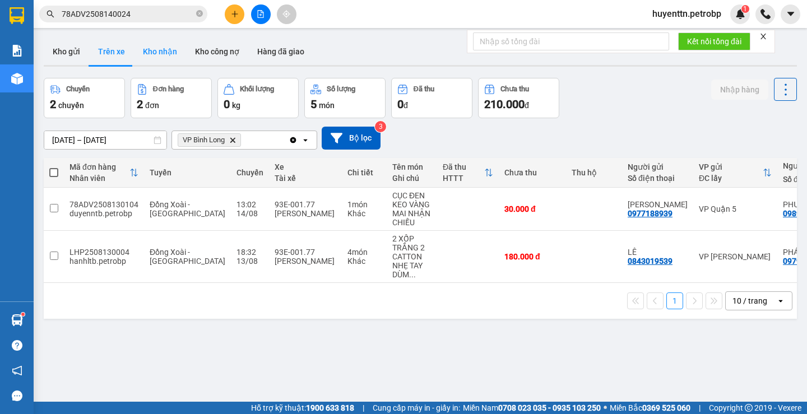
click at [158, 53] on button "Kho nhận" at bounding box center [160, 51] width 52 height 27
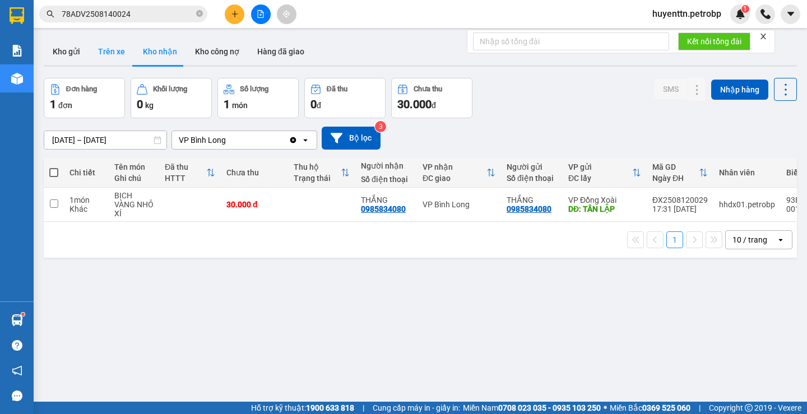
click at [96, 47] on button "Trên xe" at bounding box center [111, 51] width 45 height 27
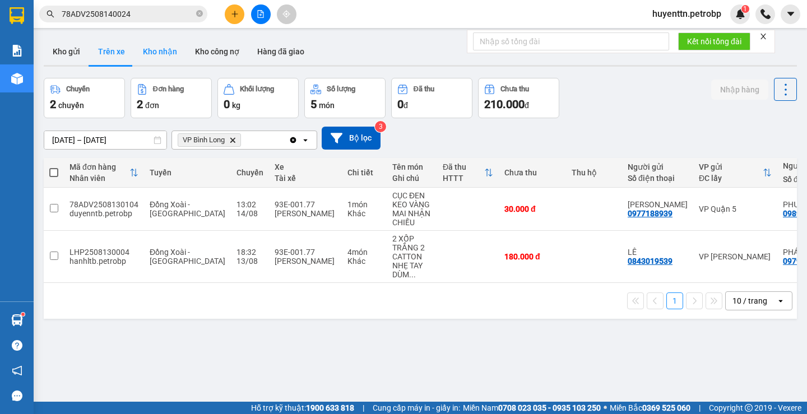
click at [162, 48] on button "Kho nhận" at bounding box center [160, 51] width 52 height 27
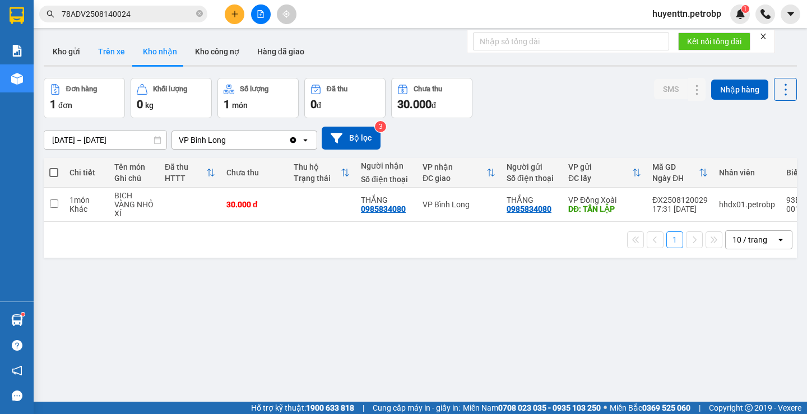
click at [108, 52] on button "Trên xe" at bounding box center [111, 51] width 45 height 27
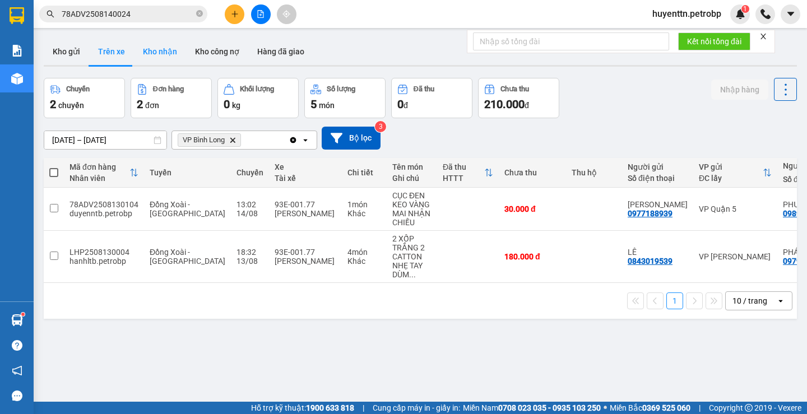
click at [148, 58] on button "Kho nhận" at bounding box center [160, 51] width 52 height 27
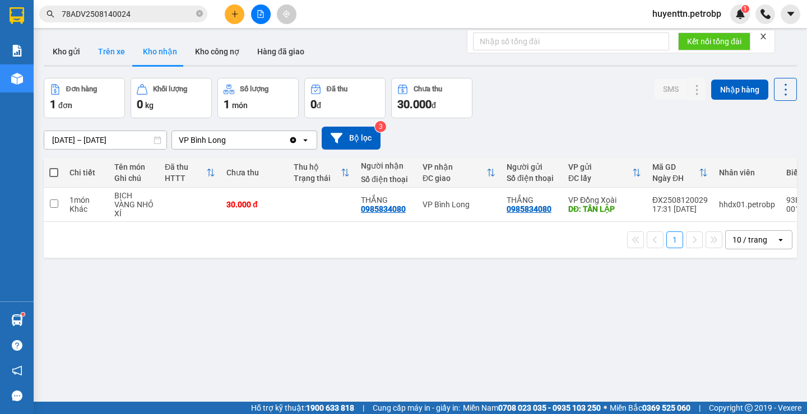
click at [108, 53] on button "Trên xe" at bounding box center [111, 51] width 45 height 27
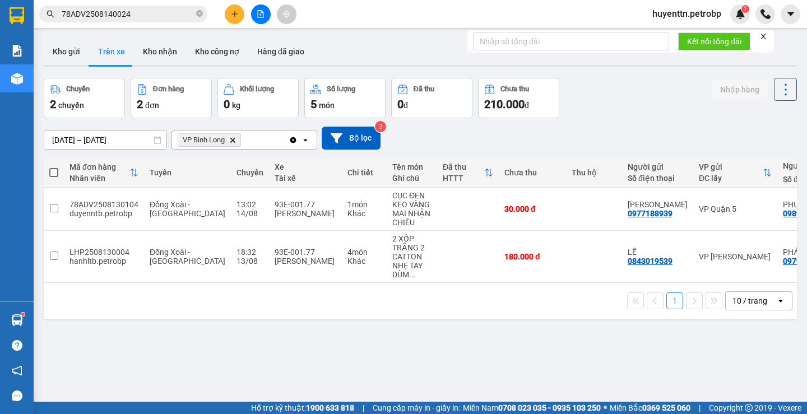
click at [234, 13] on icon "plus" at bounding box center [235, 14] width 8 height 8
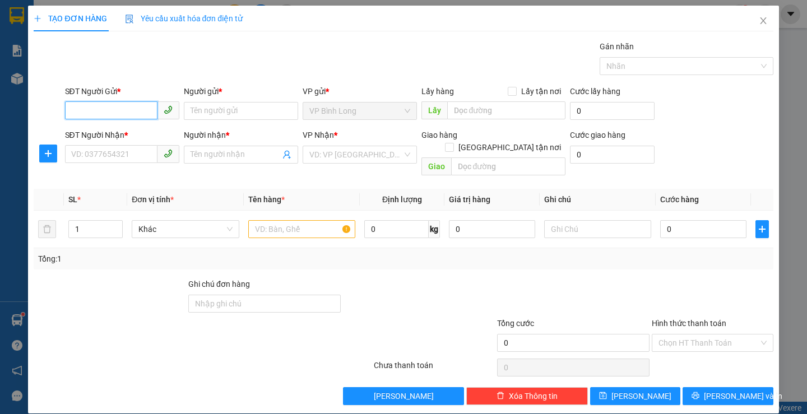
click at [109, 107] on input "SĐT Người Gửi *" at bounding box center [111, 110] width 92 height 18
click at [104, 132] on div "0989381089 - PHƯƠNG" at bounding box center [121, 133] width 100 height 12
type input "0989381089"
type input "PHƯƠNG"
type input "0901876826"
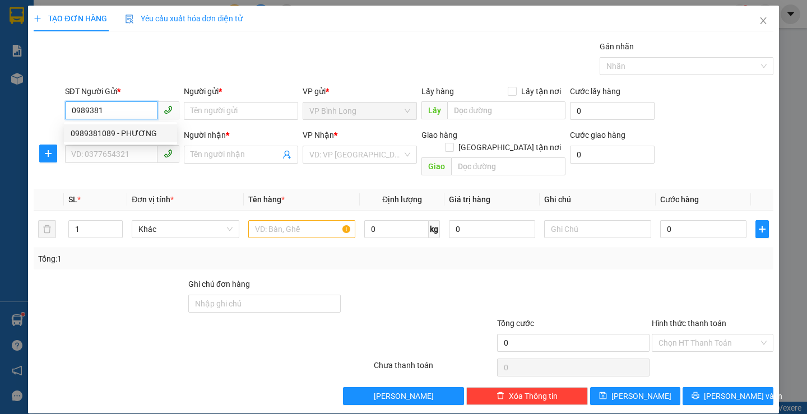
type input "[GEOGRAPHIC_DATA]"
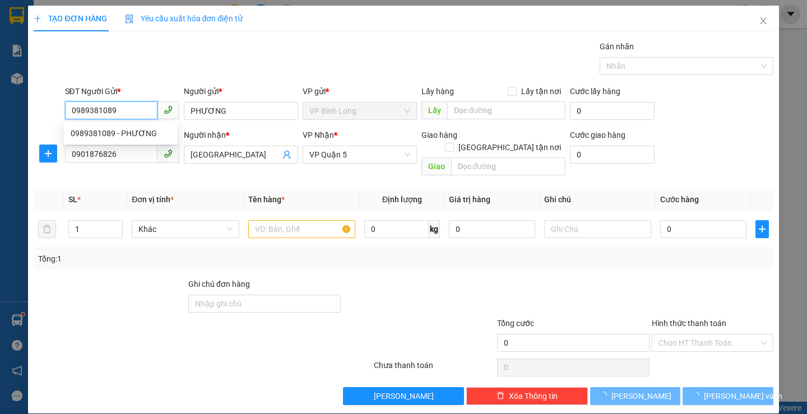
type input "30.000"
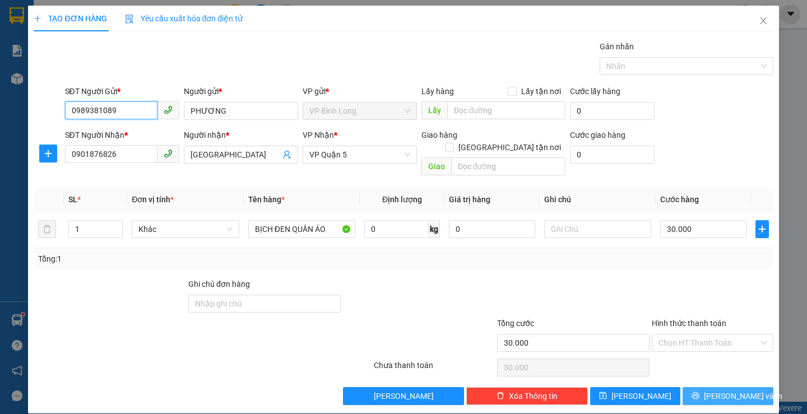
type input "0989381089"
click at [710, 387] on button "Lưu và In" at bounding box center [728, 396] width 90 height 18
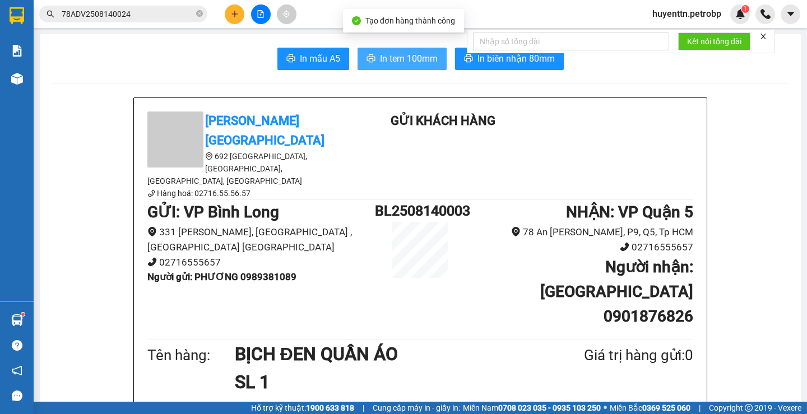
click at [398, 63] on span "In tem 100mm" at bounding box center [409, 59] width 58 height 14
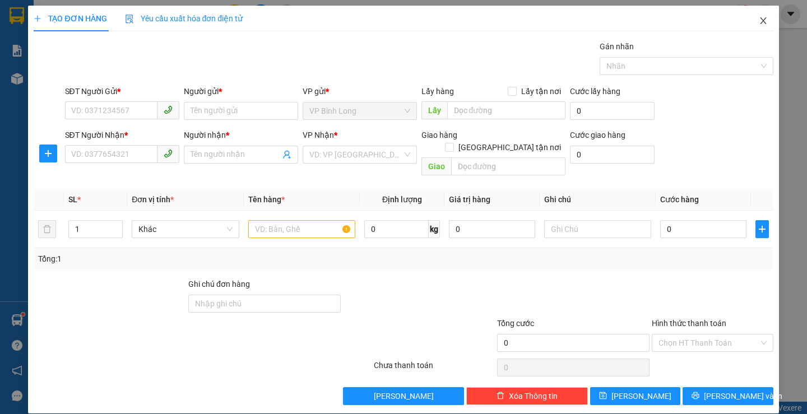
click at [759, 20] on icon "close" at bounding box center [763, 20] width 9 height 9
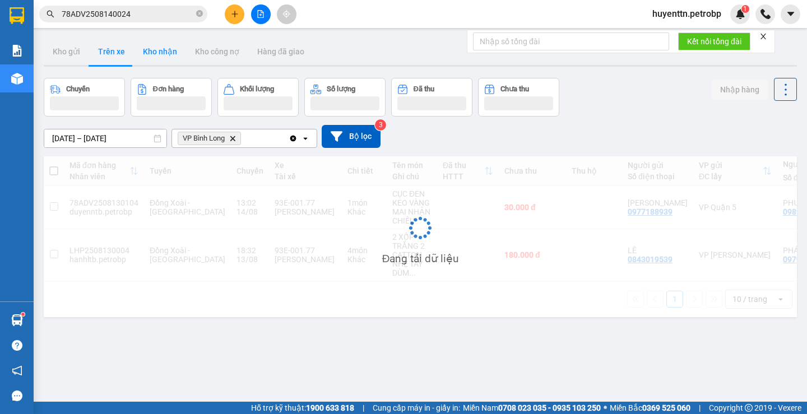
click at [157, 51] on button "Kho nhận" at bounding box center [160, 51] width 52 height 27
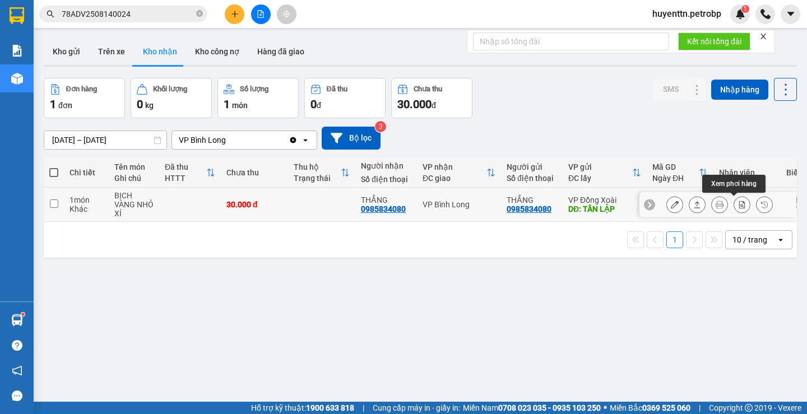
click at [738, 207] on icon at bounding box center [742, 205] width 8 height 8
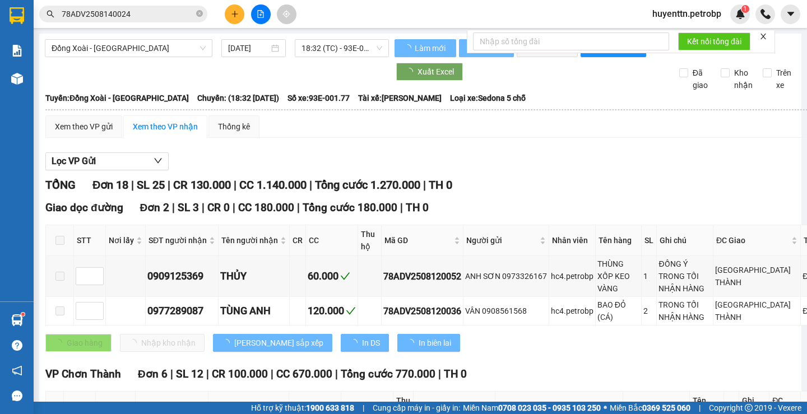
type input "12/08/2025"
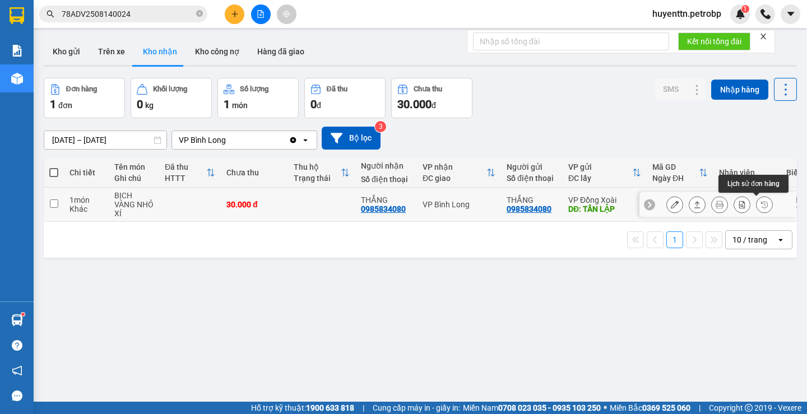
click at [760, 205] on icon at bounding box center [764, 205] width 8 height 8
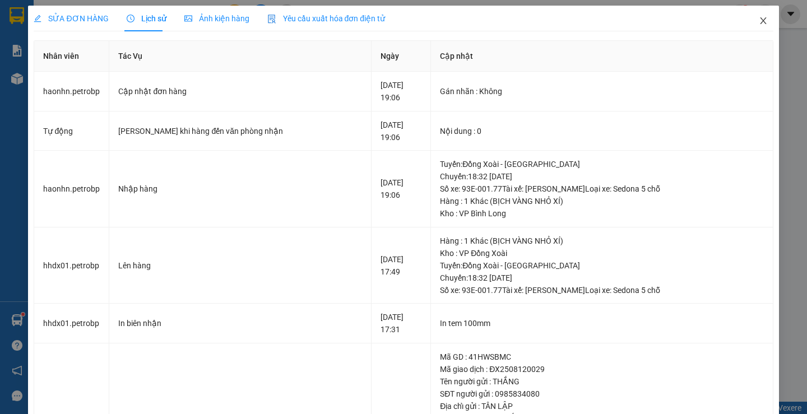
click at [759, 18] on icon "close" at bounding box center [763, 20] width 9 height 9
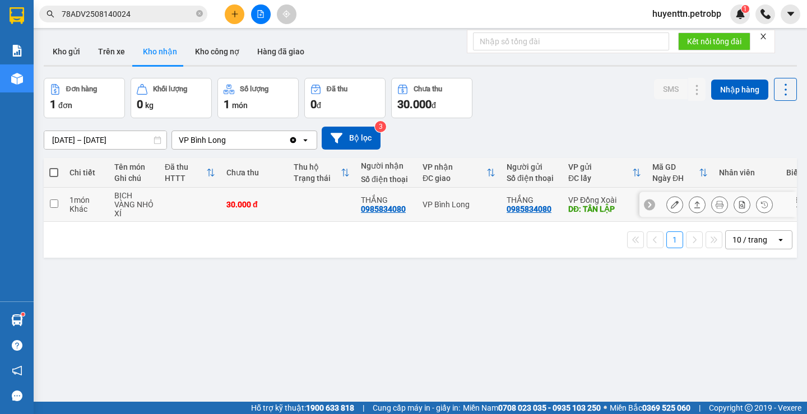
click at [671, 205] on icon at bounding box center [675, 205] width 8 height 8
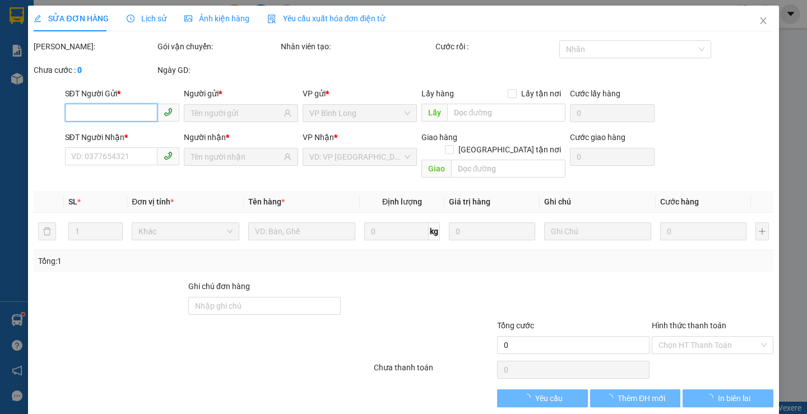
type input "0985834080"
type input "THẮNG"
type input "TÂN LẬP"
type input "0985834080"
type input "THẮNG"
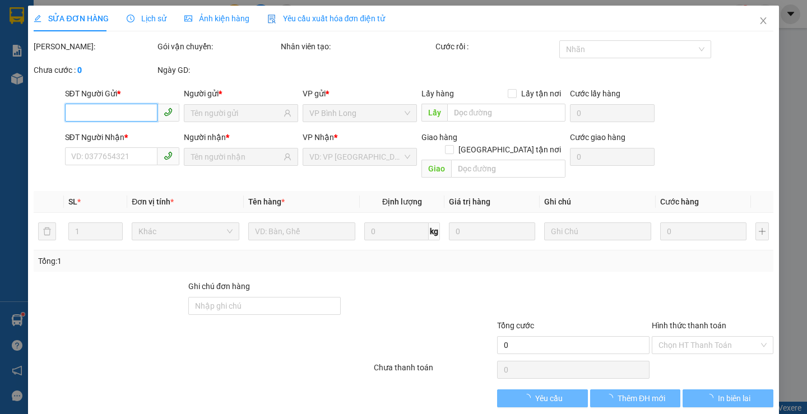
type input "30.000"
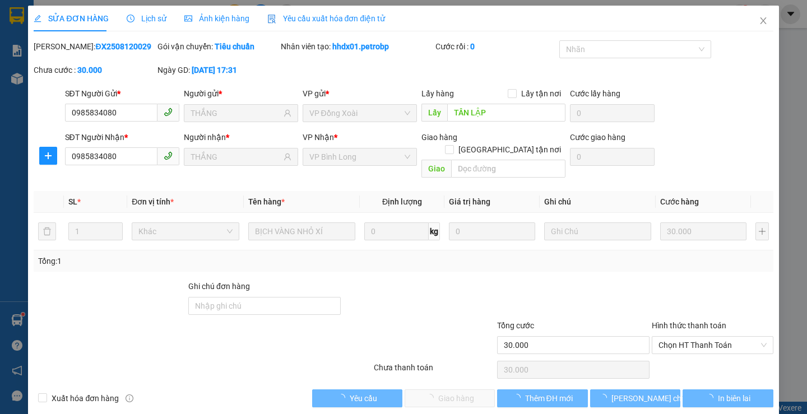
click at [660, 342] on div "Hình thức thanh toán Chọn HT Thanh Toán" at bounding box center [713, 338] width 122 height 39
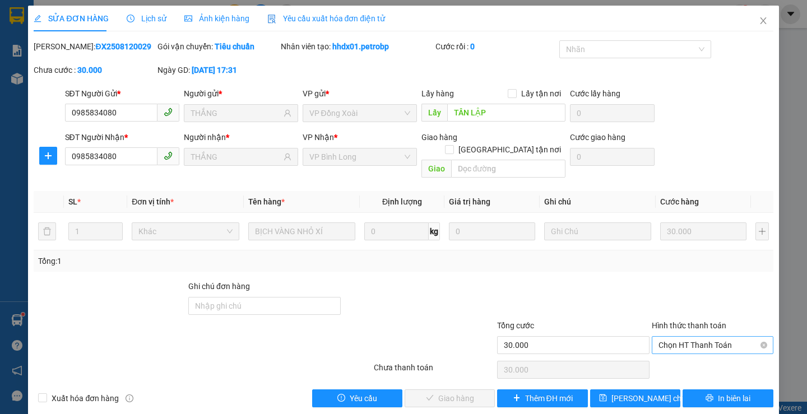
click at [675, 339] on span "Chọn HT Thanh Toán" at bounding box center [712, 345] width 108 height 17
click at [663, 359] on div "Tại văn phòng" at bounding box center [705, 355] width 106 height 12
type input "0"
click at [446, 392] on span "Giao hàng" at bounding box center [456, 398] width 36 height 12
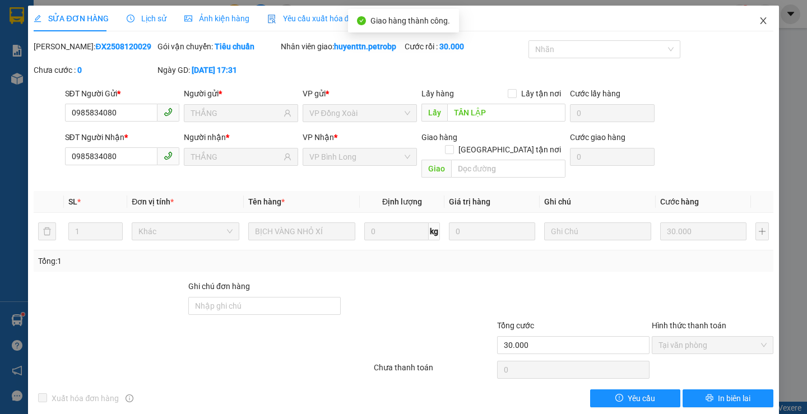
click at [751, 30] on span "Close" at bounding box center [763, 21] width 31 height 31
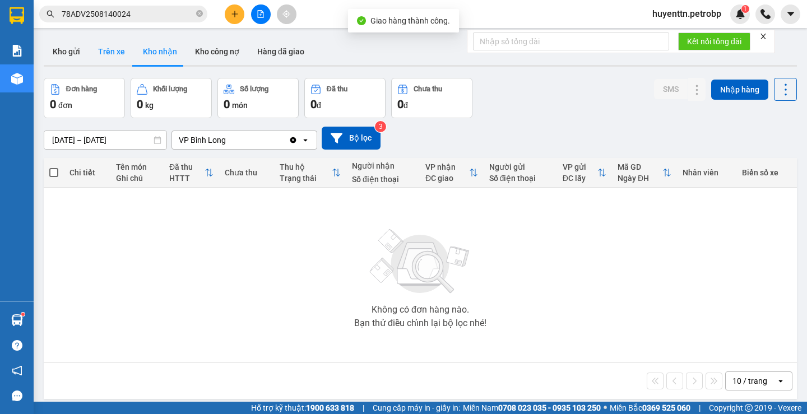
click at [115, 55] on button "Trên xe" at bounding box center [111, 51] width 45 height 27
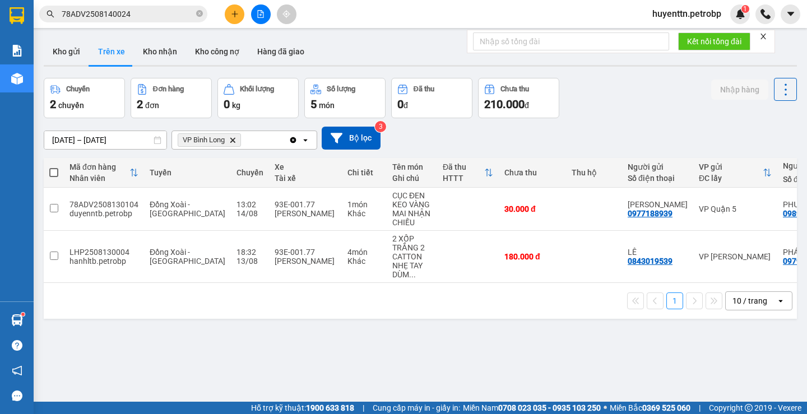
scroll to position [0, 132]
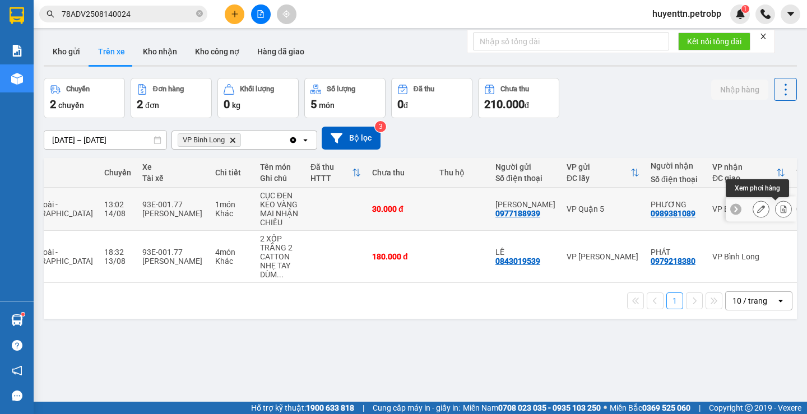
click at [781, 209] on icon at bounding box center [784, 209] width 6 height 8
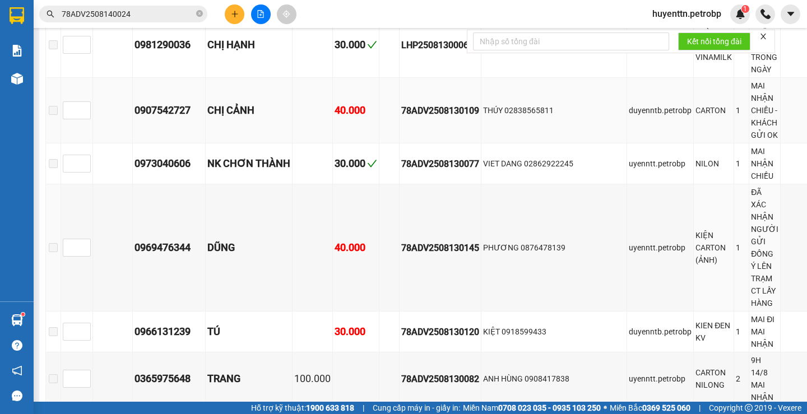
type input "14/08/2025"
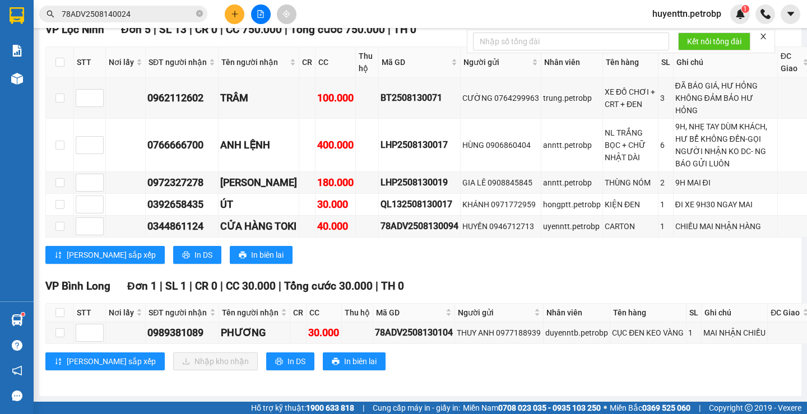
scroll to position [1070, 0]
click at [59, 308] on input "checkbox" at bounding box center [59, 312] width 9 height 9
checkbox input "true"
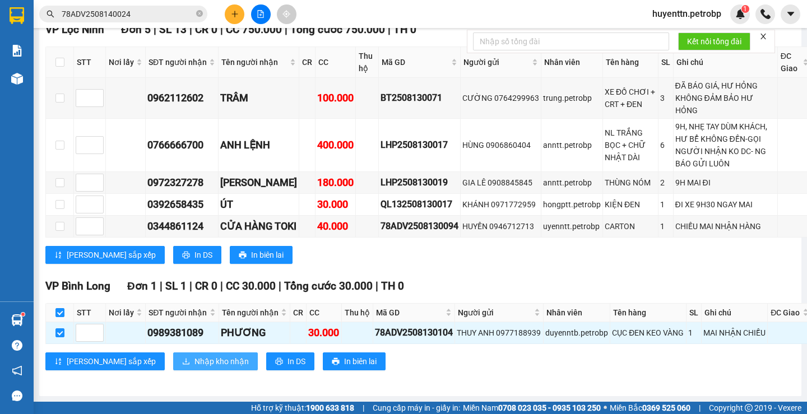
click at [194, 358] on span "Nhập kho nhận" at bounding box center [221, 361] width 54 height 12
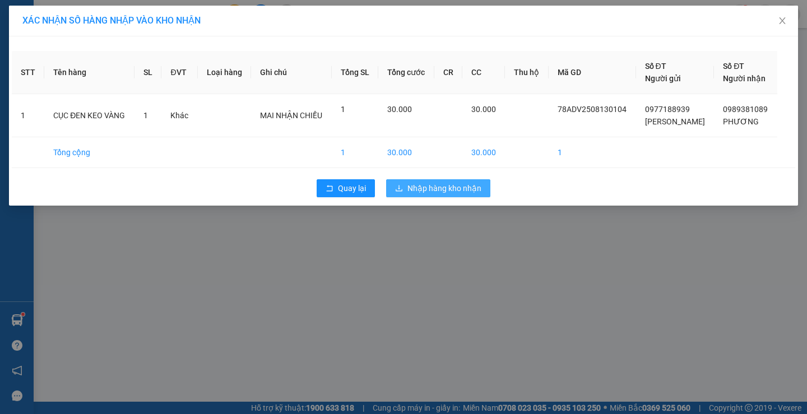
click at [476, 193] on span "Nhập hàng kho nhận" at bounding box center [444, 188] width 74 height 12
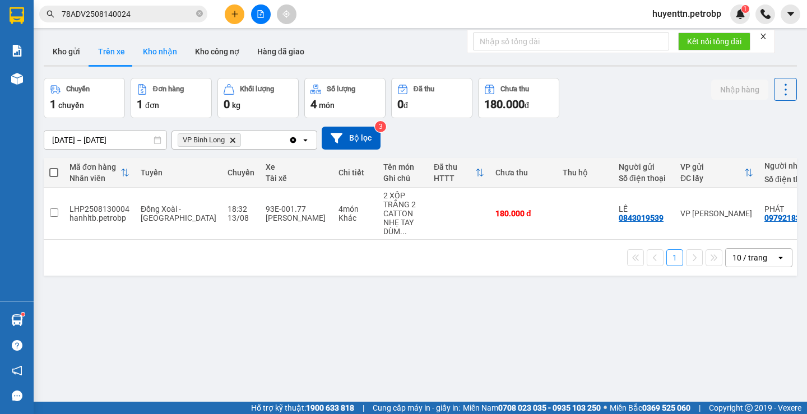
click at [155, 44] on button "Kho nhận" at bounding box center [160, 51] width 52 height 27
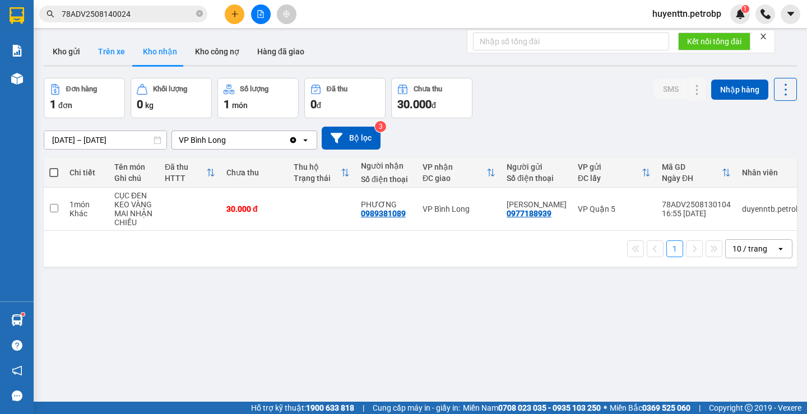
click at [115, 50] on button "Trên xe" at bounding box center [111, 51] width 45 height 27
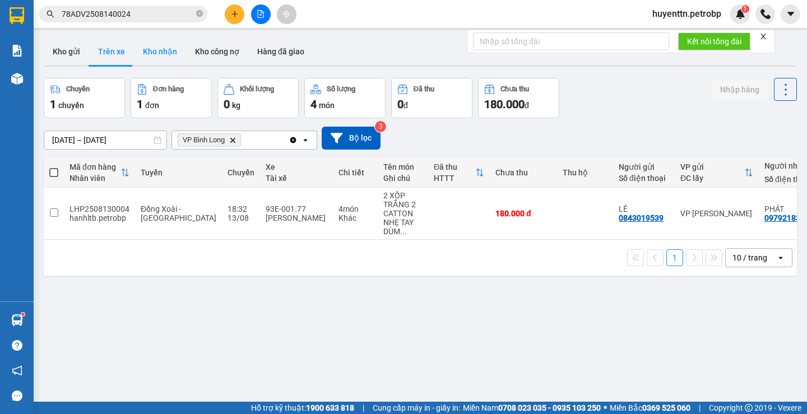
click at [168, 57] on button "Kho nhận" at bounding box center [160, 51] width 52 height 27
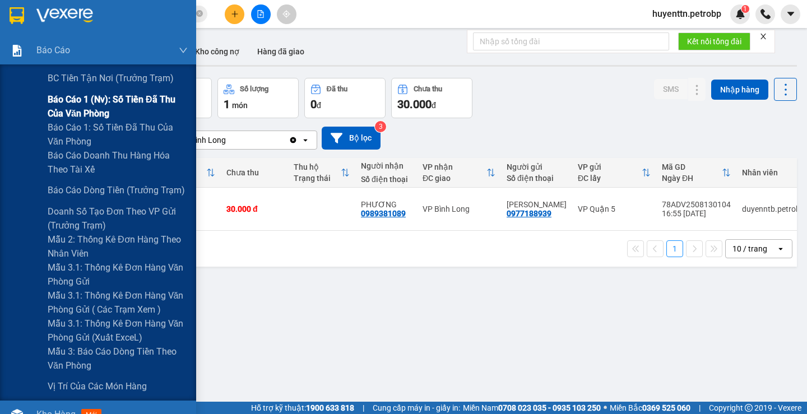
click at [100, 97] on span "Báo cáo 1 (nv): Số tiền đã thu của văn phòng" at bounding box center [118, 106] width 140 height 28
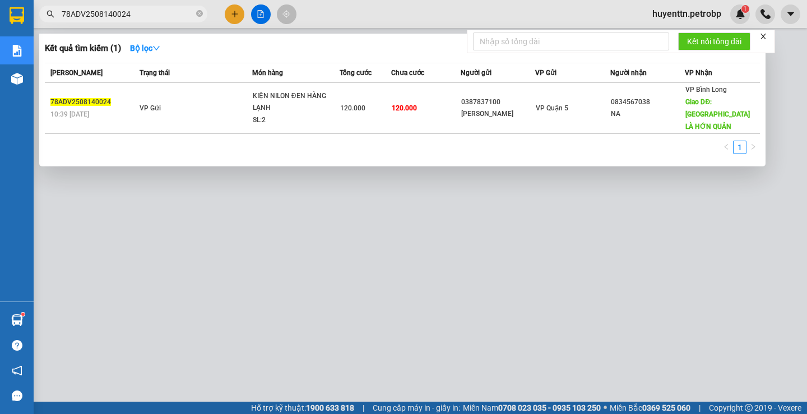
click at [157, 17] on input "78ADV2508140024" at bounding box center [128, 14] width 132 height 12
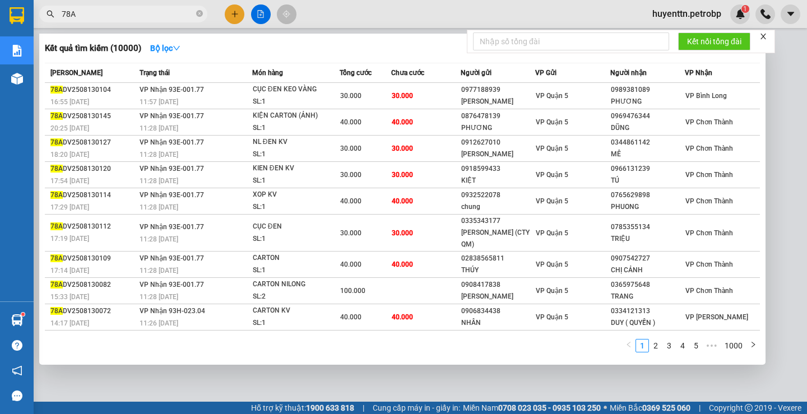
type input "78A"
click at [473, 377] on div at bounding box center [403, 207] width 807 height 414
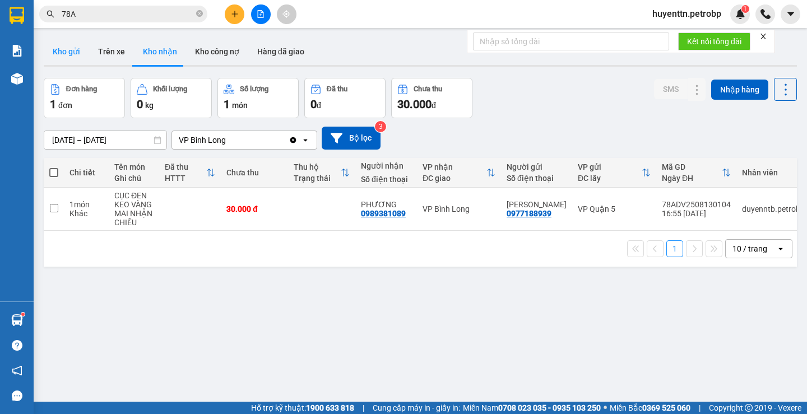
click at [53, 53] on button "Kho gửi" at bounding box center [66, 51] width 45 height 27
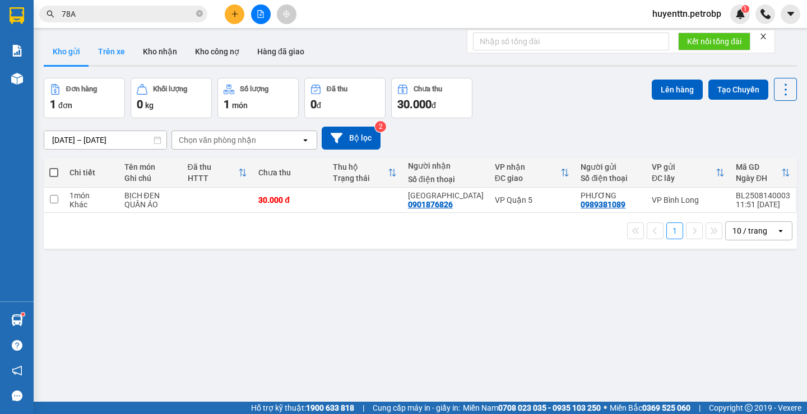
click at [110, 50] on button "Trên xe" at bounding box center [111, 51] width 45 height 27
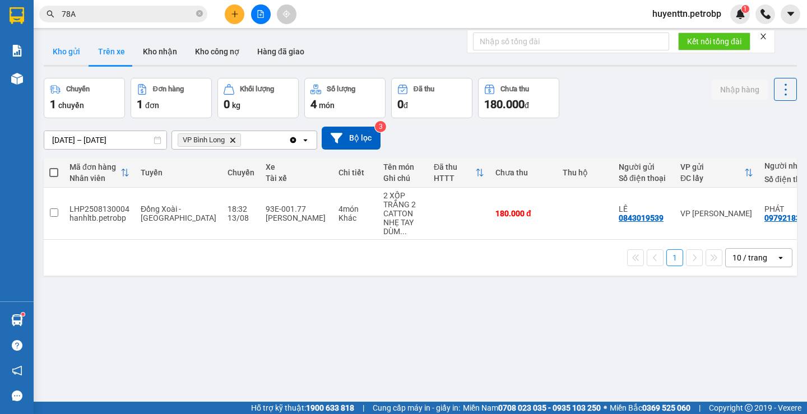
click at [57, 50] on button "Kho gửi" at bounding box center [66, 51] width 45 height 27
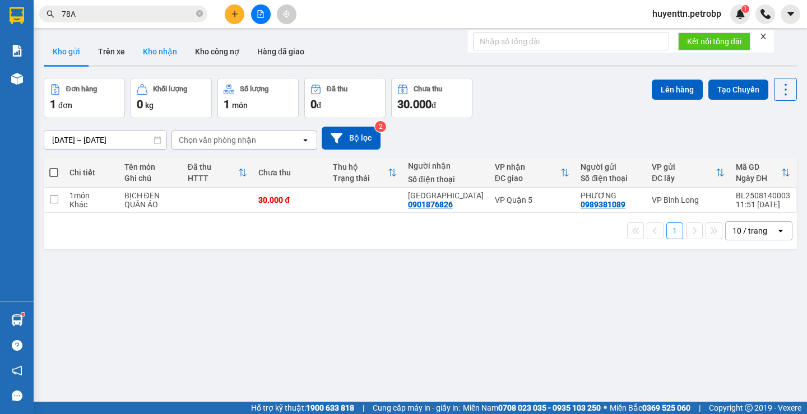
click at [155, 58] on button "Kho nhận" at bounding box center [160, 51] width 52 height 27
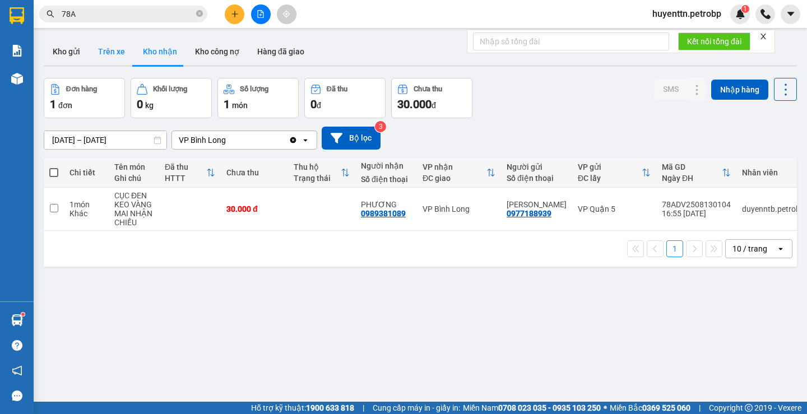
click at [114, 54] on button "Trên xe" at bounding box center [111, 51] width 45 height 27
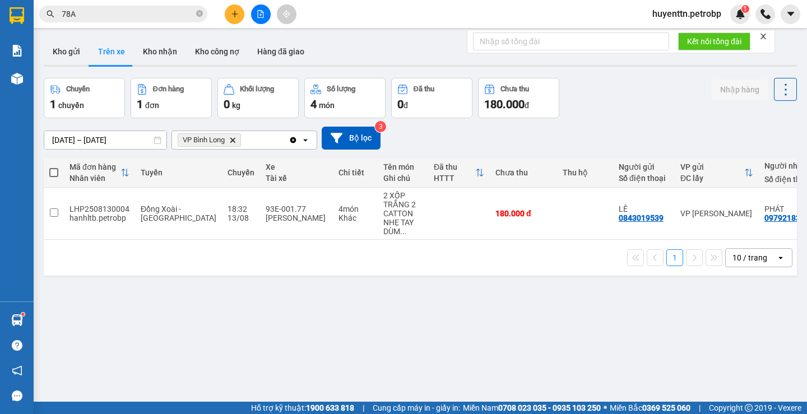
click at [240, 18] on button at bounding box center [235, 14] width 20 height 20
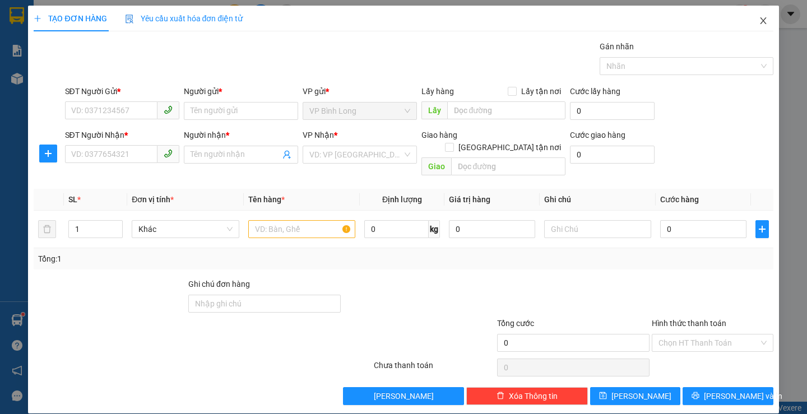
click at [760, 22] on icon "close" at bounding box center [763, 20] width 6 height 7
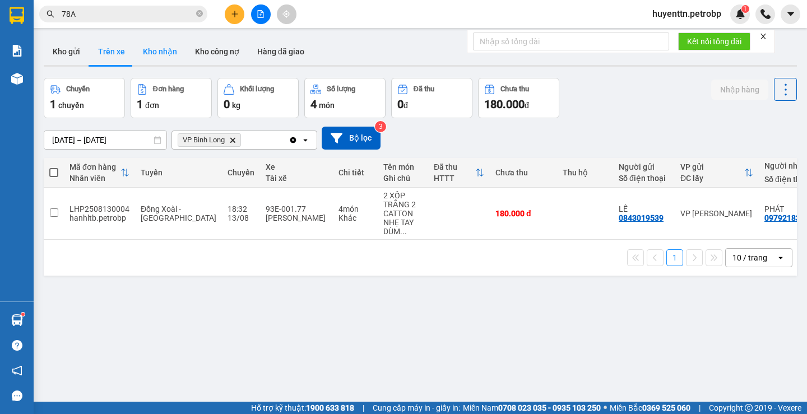
click at [155, 59] on button "Kho nhận" at bounding box center [160, 51] width 52 height 27
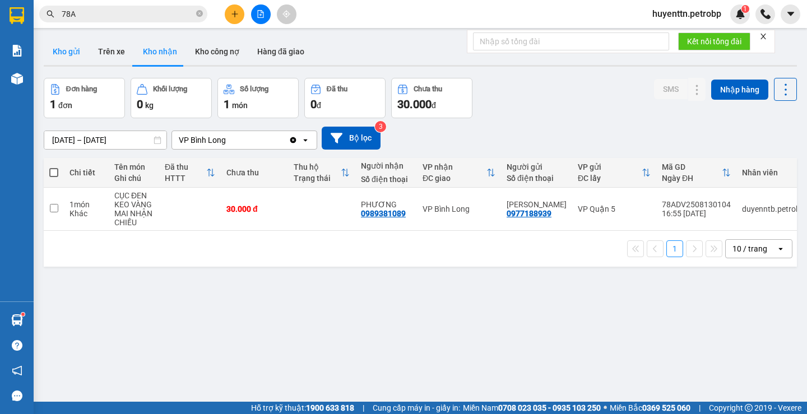
click at [70, 61] on button "Kho gửi" at bounding box center [66, 51] width 45 height 27
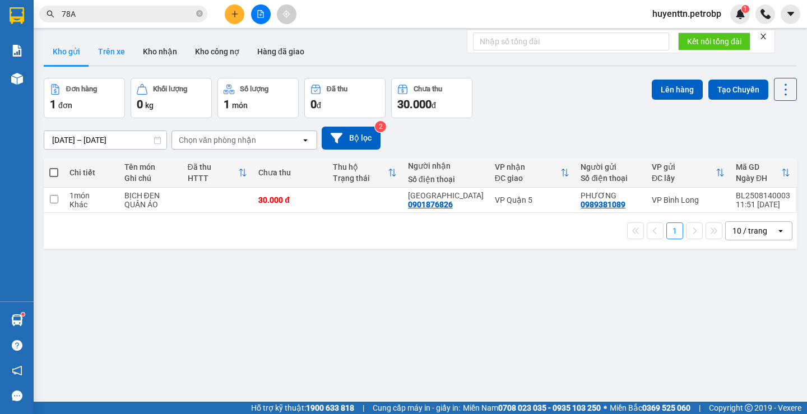
click at [116, 54] on button "Trên xe" at bounding box center [111, 51] width 45 height 27
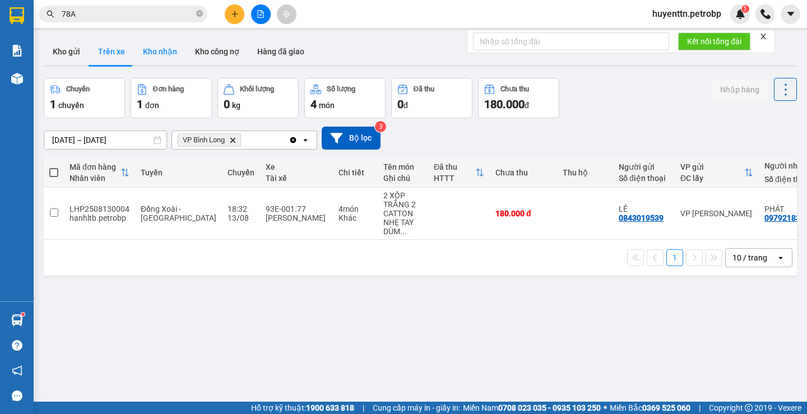
click at [150, 53] on button "Kho nhận" at bounding box center [160, 51] width 52 height 27
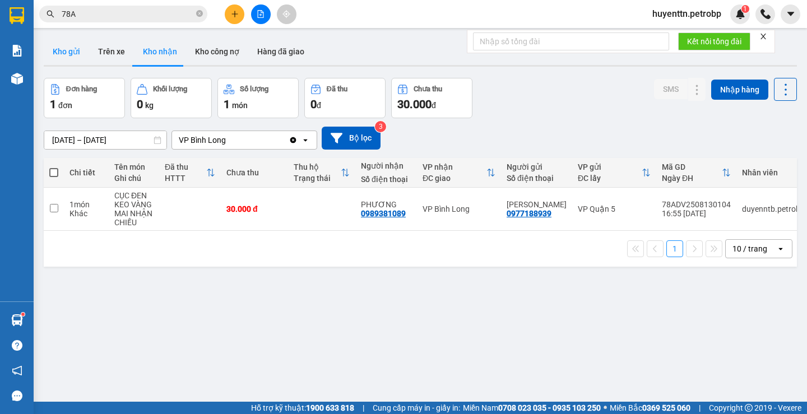
click at [63, 60] on button "Kho gửi" at bounding box center [66, 51] width 45 height 27
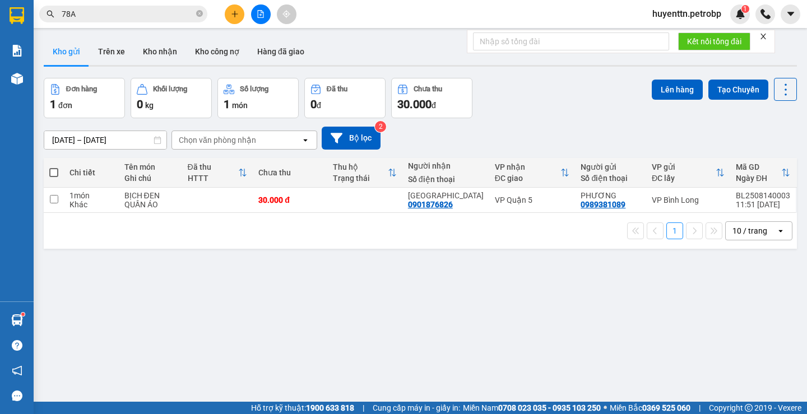
click at [151, 19] on input "78A" at bounding box center [128, 14] width 132 height 12
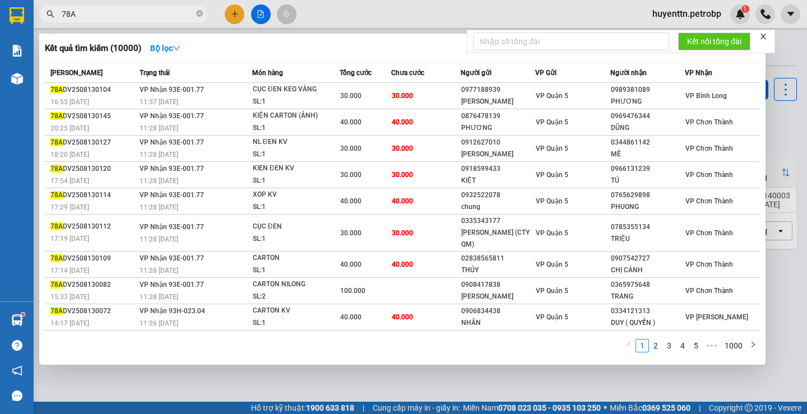
click at [736, 387] on div at bounding box center [403, 207] width 807 height 414
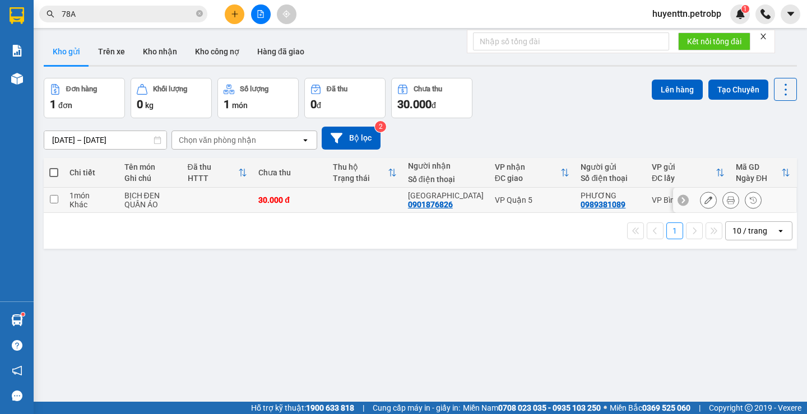
click at [56, 201] on input "checkbox" at bounding box center [54, 199] width 8 height 8
checkbox input "true"
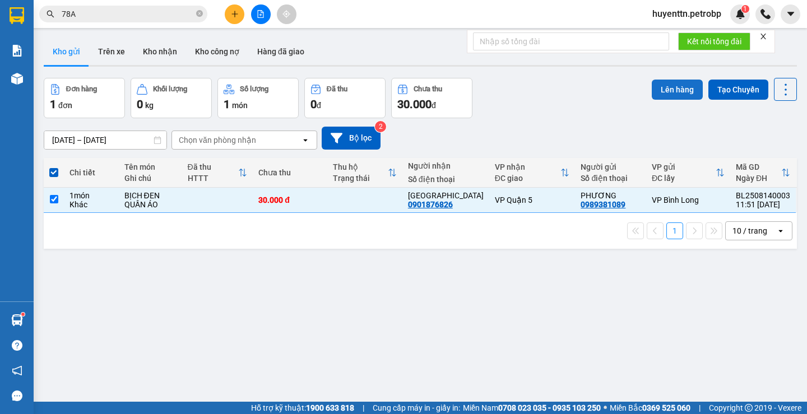
click at [667, 87] on button "Lên hàng" at bounding box center [677, 90] width 51 height 20
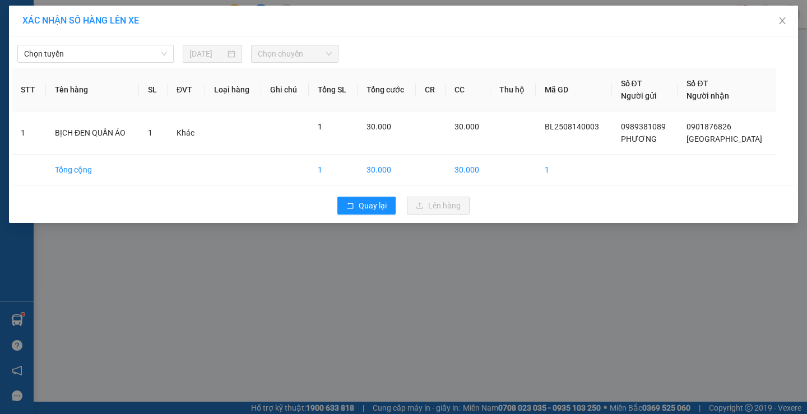
click at [126, 43] on div "Chọn tuyến 14/08/2025 Chọn chuyến" at bounding box center [403, 51] width 783 height 24
click at [117, 59] on span "Chọn tuyến" at bounding box center [95, 53] width 143 height 17
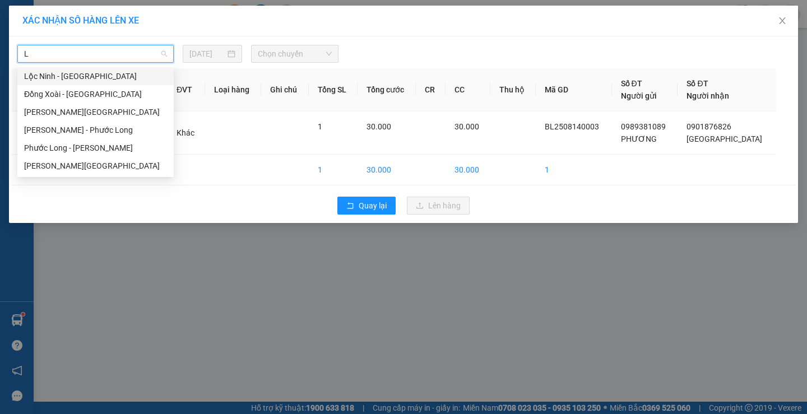
type input "LO"
click at [56, 169] on div "[PERSON_NAME][GEOGRAPHIC_DATA]" at bounding box center [95, 166] width 143 height 12
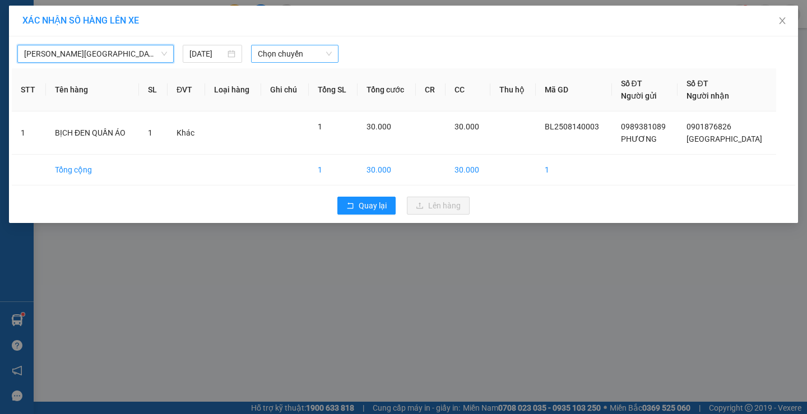
click at [291, 62] on span "Chọn chuyến" at bounding box center [295, 53] width 74 height 17
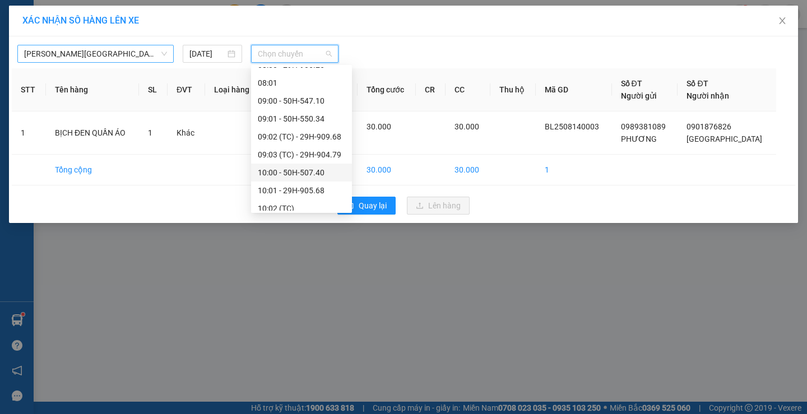
scroll to position [448, 0]
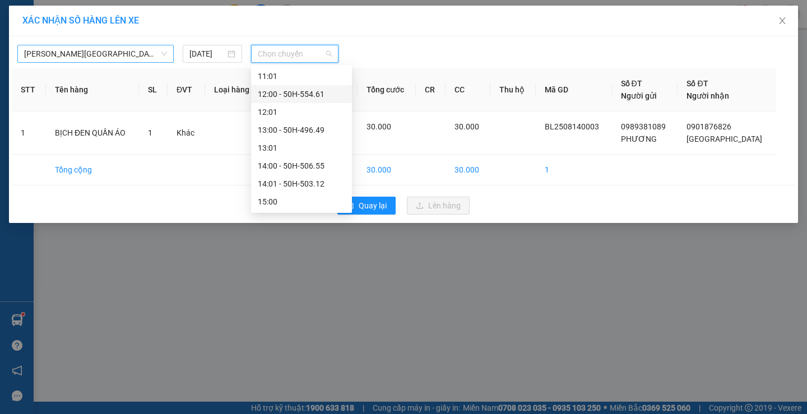
click at [318, 95] on div "12:00 - 50H-554.61" at bounding box center [301, 94] width 87 height 12
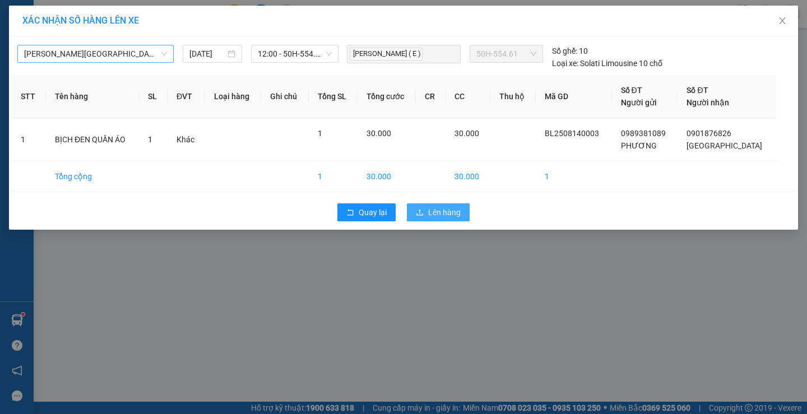
click at [429, 208] on span "Lên hàng" at bounding box center [444, 212] width 33 height 12
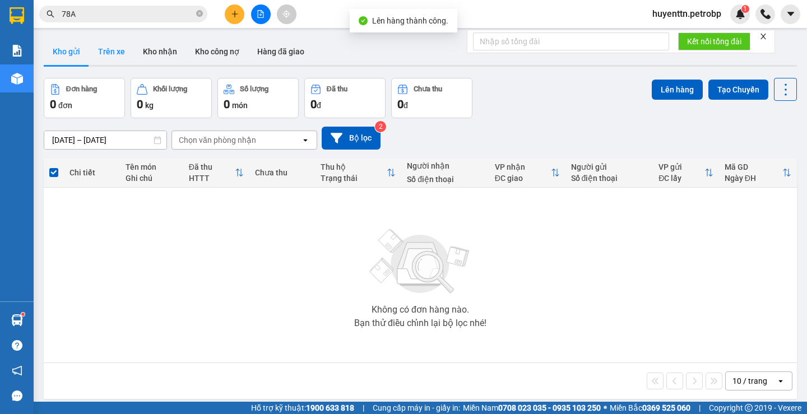
click at [106, 53] on button "Trên xe" at bounding box center [111, 51] width 45 height 27
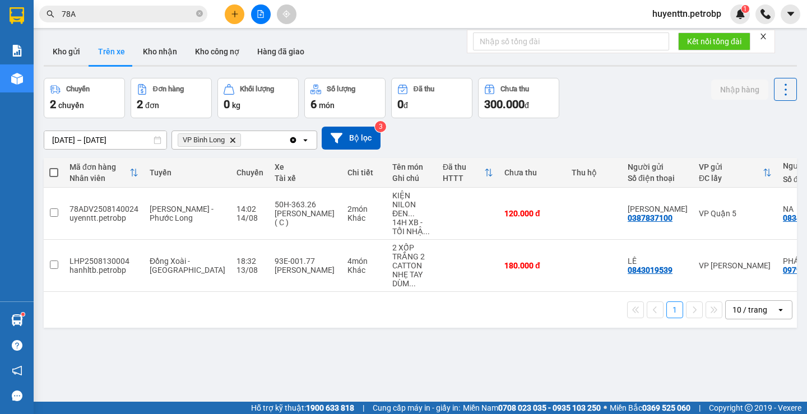
scroll to position [0, 132]
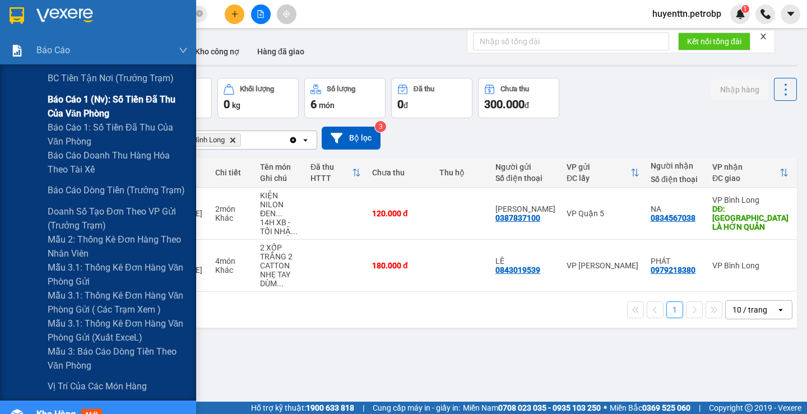
click at [56, 113] on span "Báo cáo 1 (nv): Số tiền đã thu của văn phòng" at bounding box center [118, 106] width 140 height 28
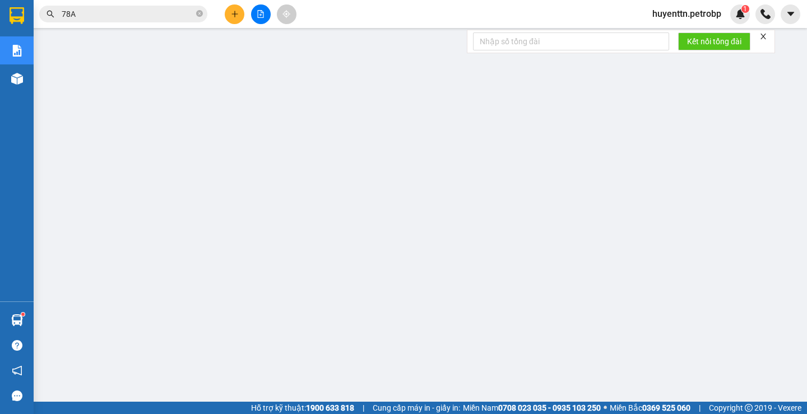
click at [677, 7] on span "huyenttn.petrobp" at bounding box center [686, 14] width 87 height 14
click at [672, 38] on span "Đăng xuất" at bounding box center [690, 35] width 65 height 12
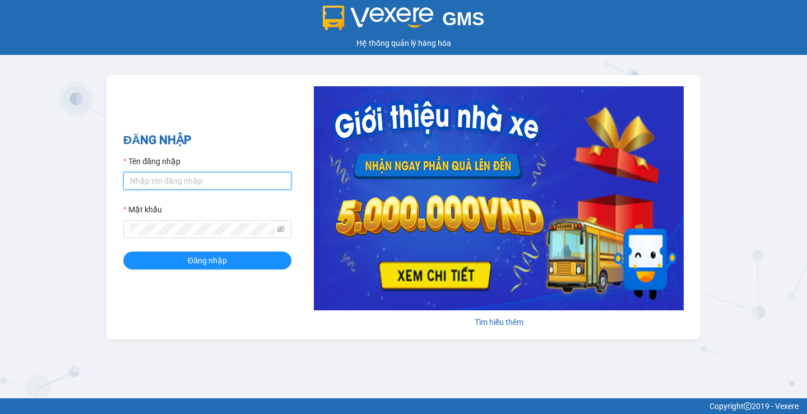
click at [167, 178] on input "Tên đăng nhập" at bounding box center [207, 181] width 168 height 18
type input "haonhn.petrobp"
click at [123, 252] on button "Đăng nhập" at bounding box center [207, 261] width 168 height 18
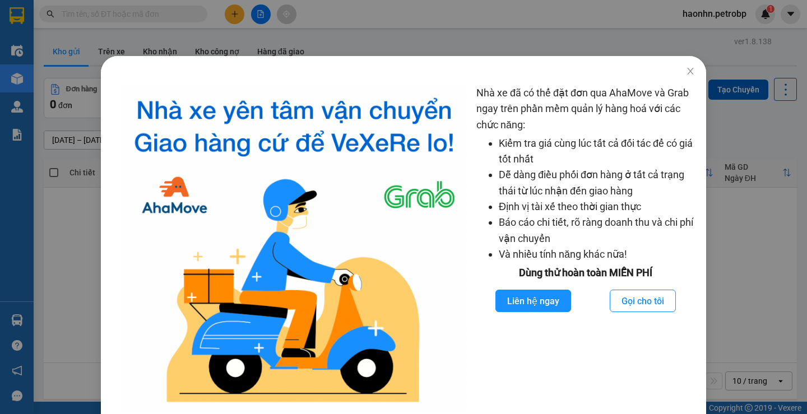
click at [174, 43] on div "Nhà xe đã có thể đặt đơn qua AhaMove và Grab ngay trên phần mềm quản lý hàng ho…" at bounding box center [403, 207] width 807 height 414
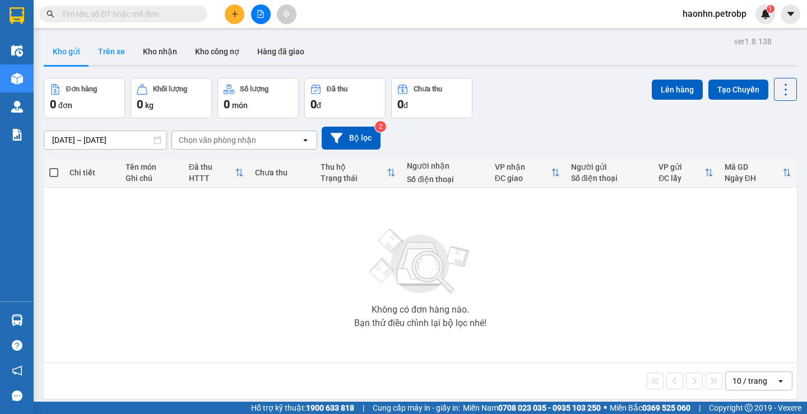
click at [109, 52] on button "Trên xe" at bounding box center [111, 51] width 45 height 27
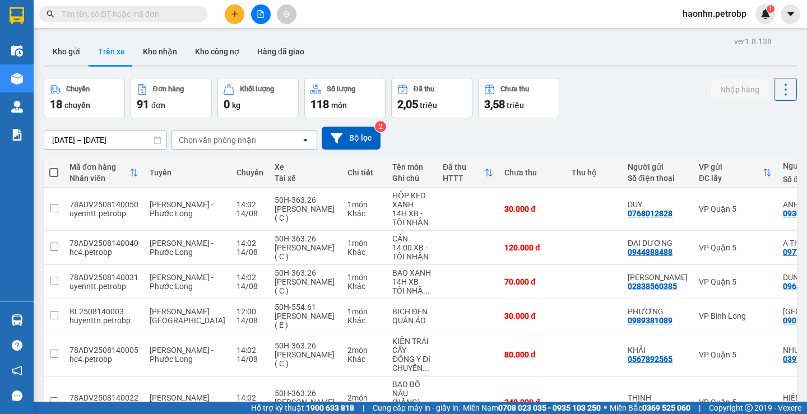
click at [266, 147] on div "Chọn văn phòng nhận" at bounding box center [236, 140] width 129 height 18
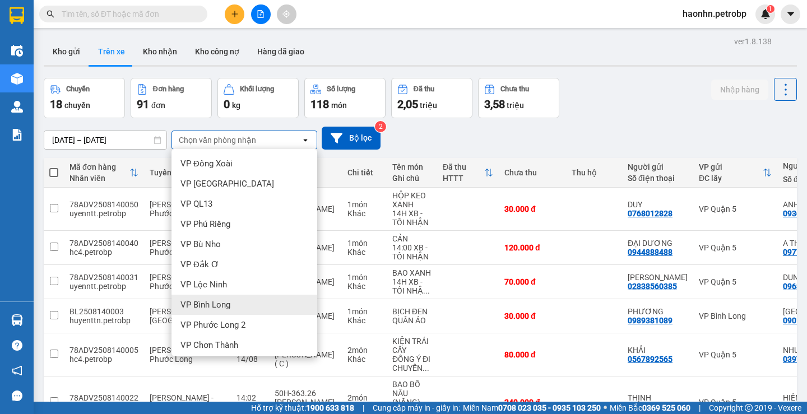
click at [233, 299] on div "VP Bình Long" at bounding box center [244, 305] width 146 height 20
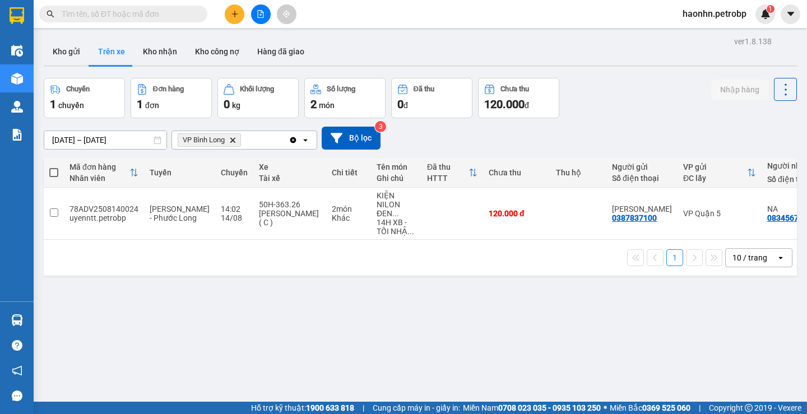
scroll to position [0, 132]
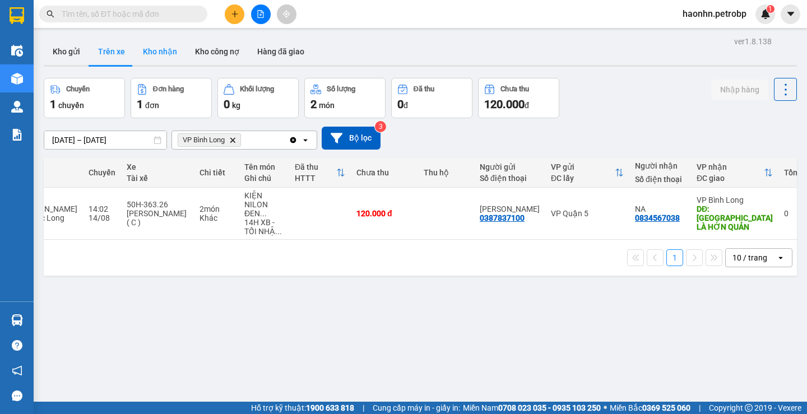
click at [169, 64] on button "Kho nhận" at bounding box center [160, 51] width 52 height 27
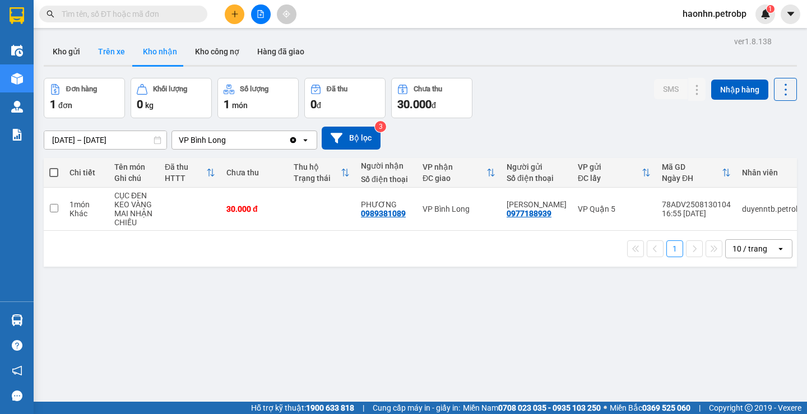
click at [112, 52] on button "Trên xe" at bounding box center [111, 51] width 45 height 27
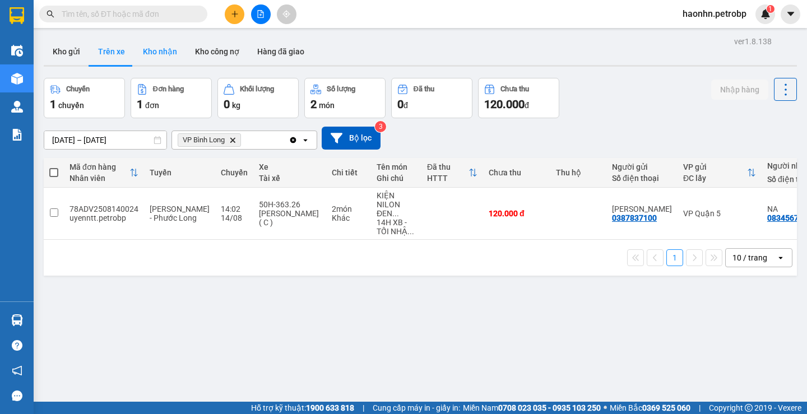
click at [150, 57] on button "Kho nhận" at bounding box center [160, 51] width 52 height 27
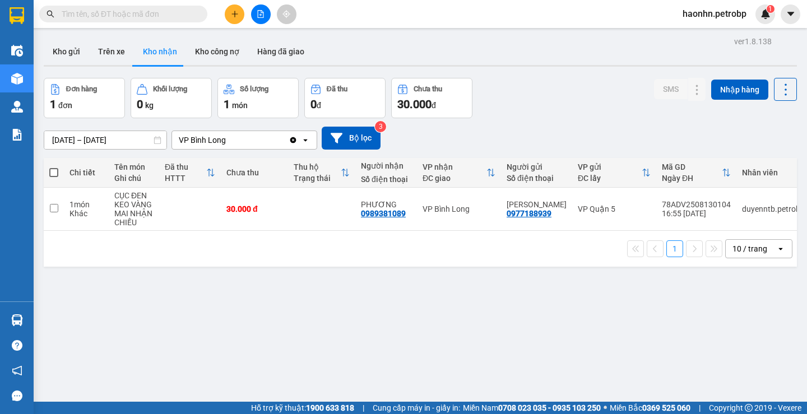
click at [94, 131] on input "[DATE] – [DATE]" at bounding box center [105, 140] width 122 height 18
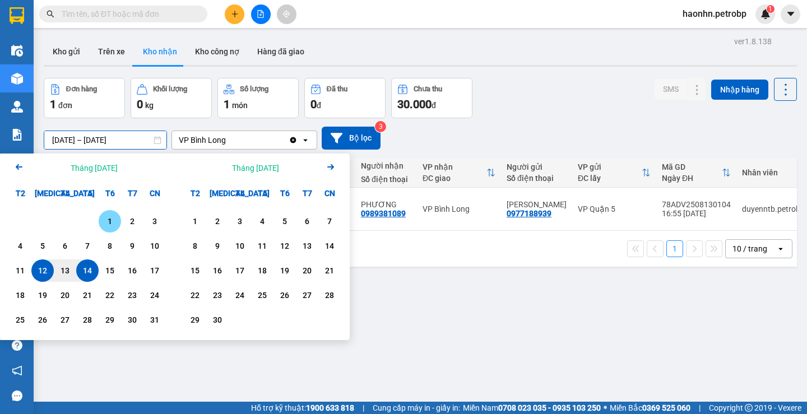
click at [106, 230] on div "1" at bounding box center [110, 221] width 22 height 22
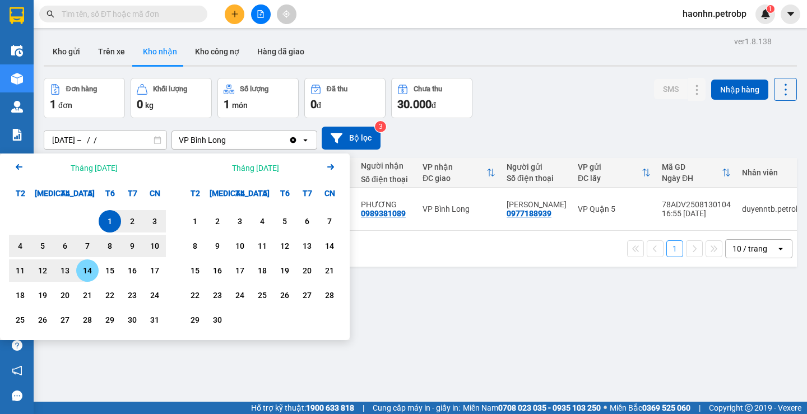
click at [92, 266] on div "14" at bounding box center [88, 270] width 16 height 13
type input "[DATE] – [DATE]"
